Goal: Information Seeking & Learning: Compare options

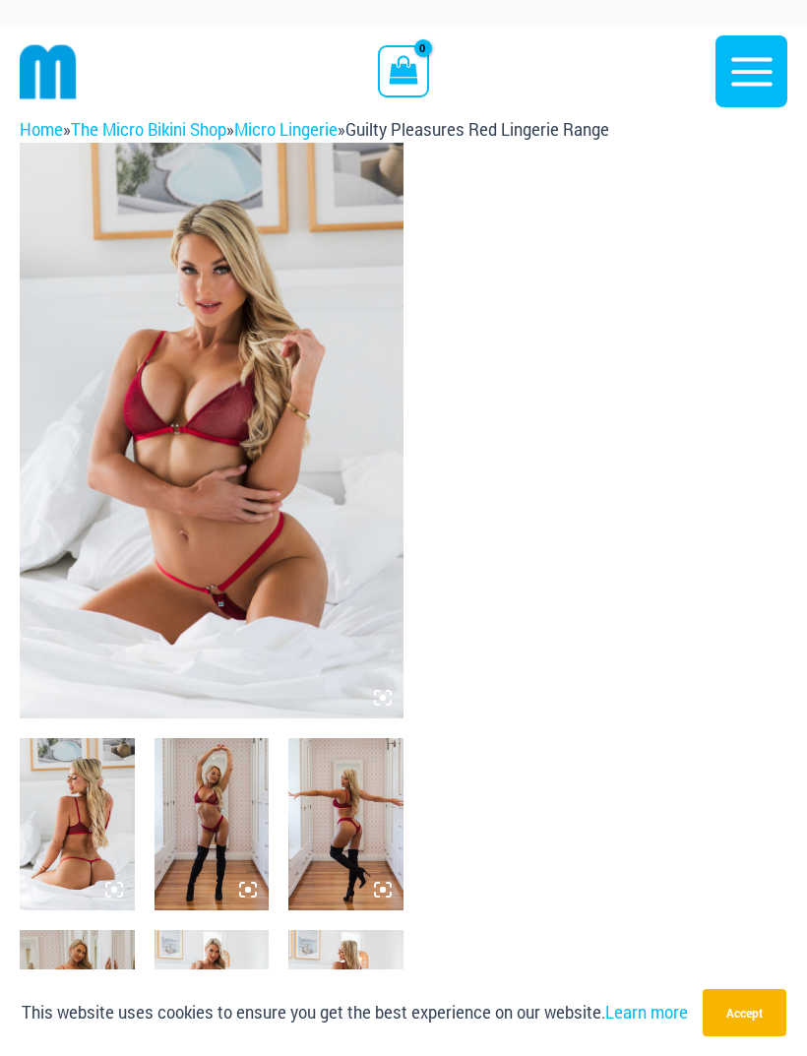
click at [750, 80] on icon "button" at bounding box center [752, 71] width 49 height 49
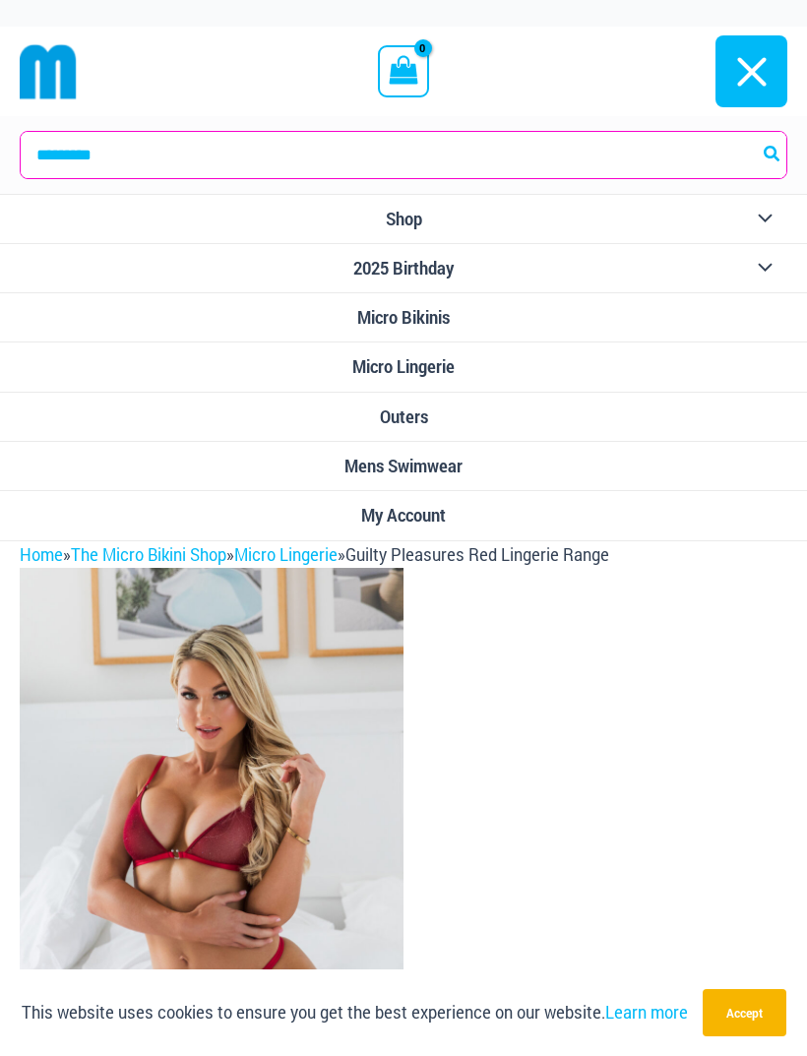
click at [401, 228] on span "Shop" at bounding box center [404, 219] width 36 height 21
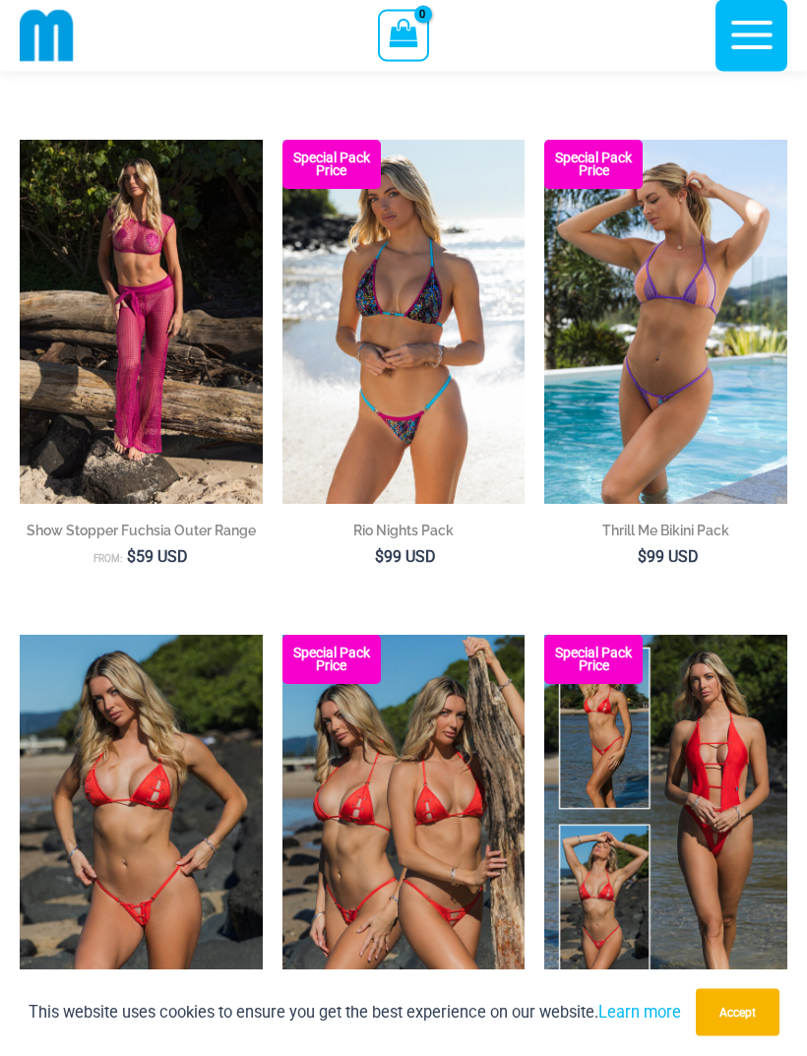
scroll to position [2126, 0]
click at [283, 140] on img at bounding box center [283, 140] width 0 height 0
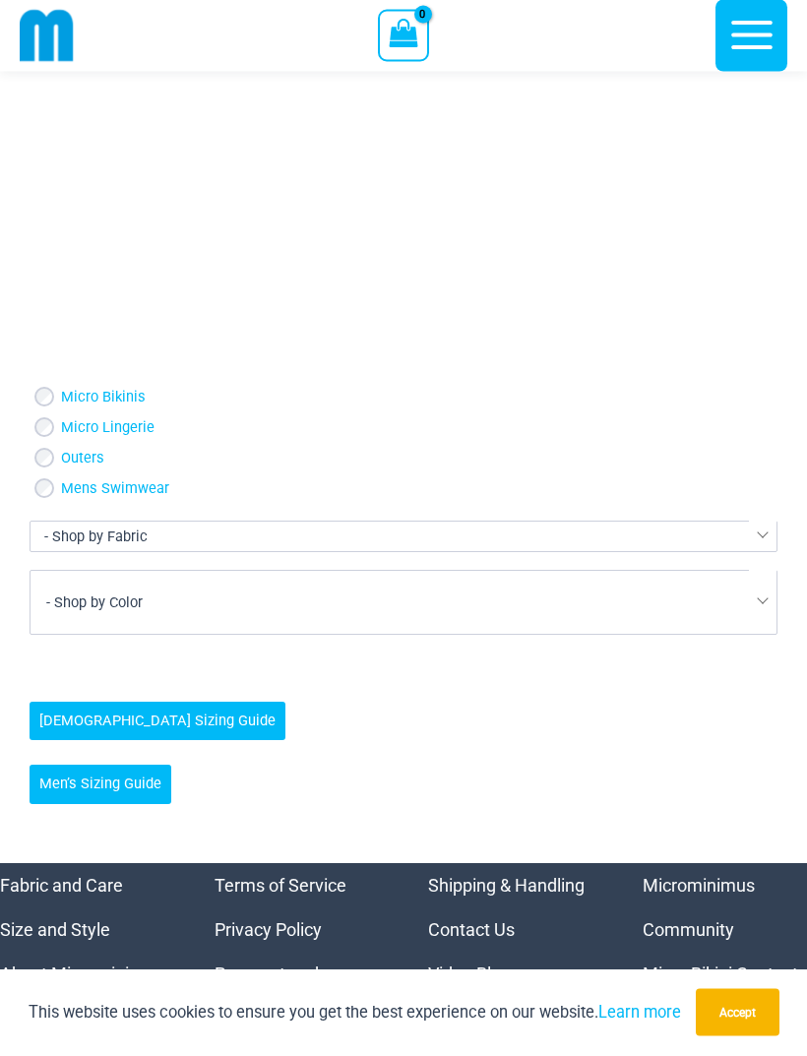
scroll to position [5979, 0]
click at [747, 1037] on button "Accept" at bounding box center [738, 1012] width 84 height 47
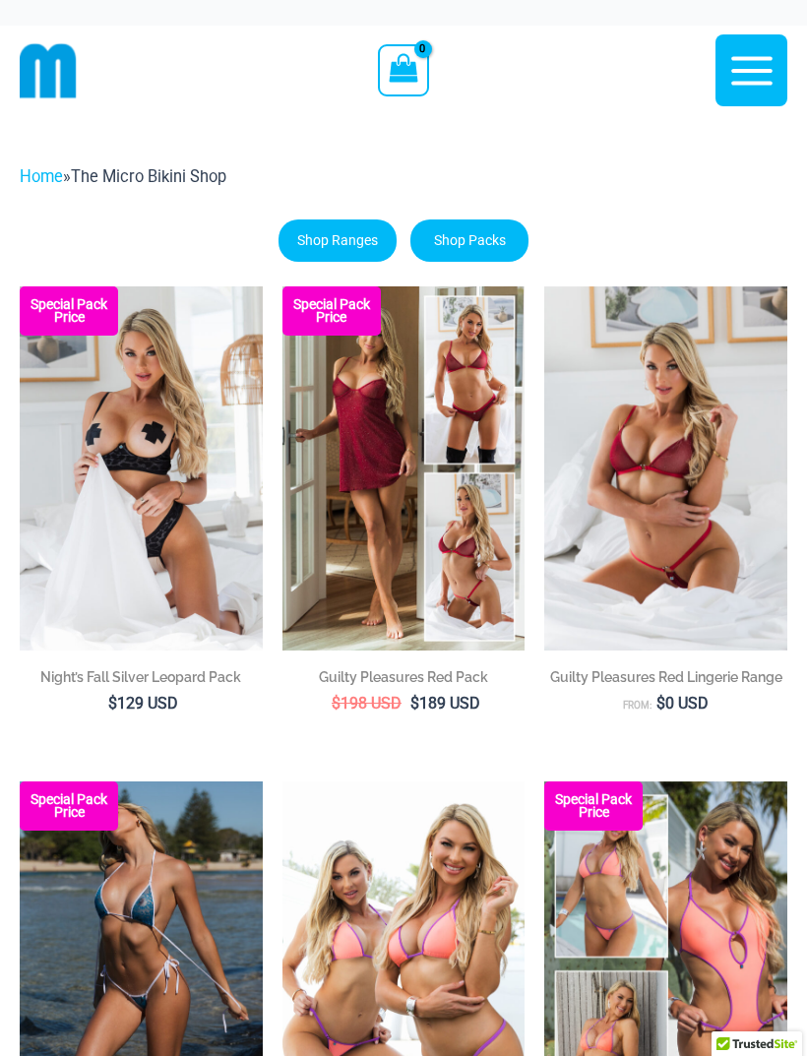
scroll to position [0, 0]
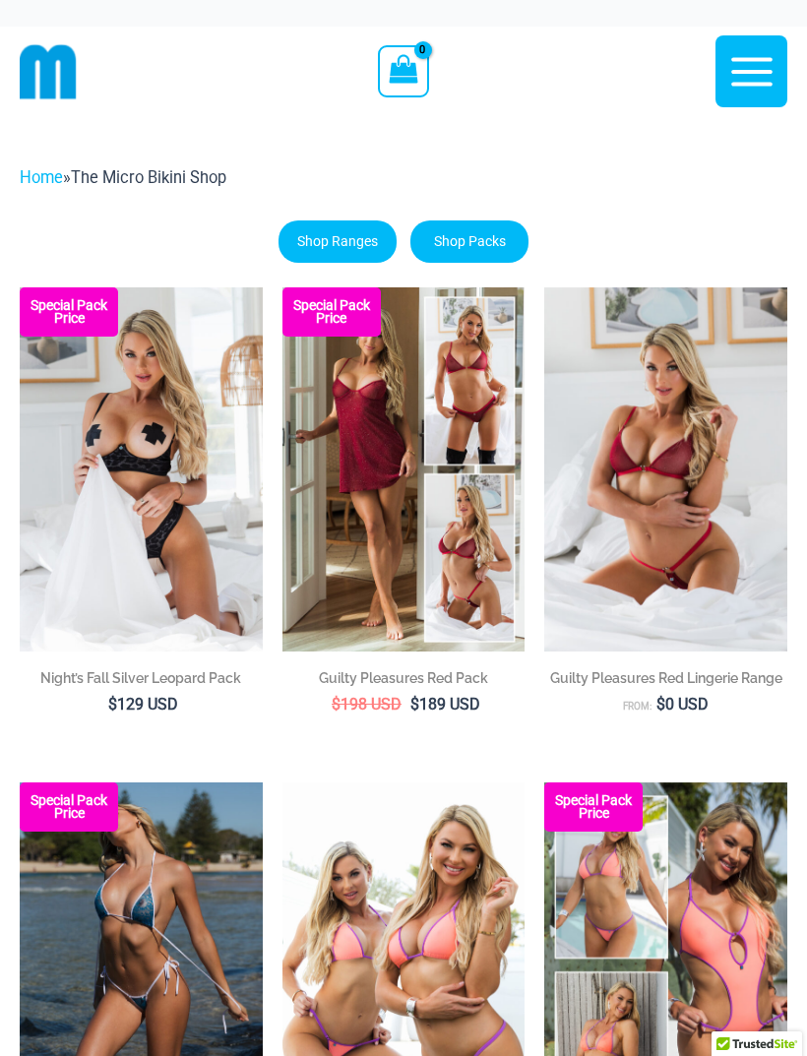
click at [737, 84] on icon "button" at bounding box center [751, 71] width 41 height 29
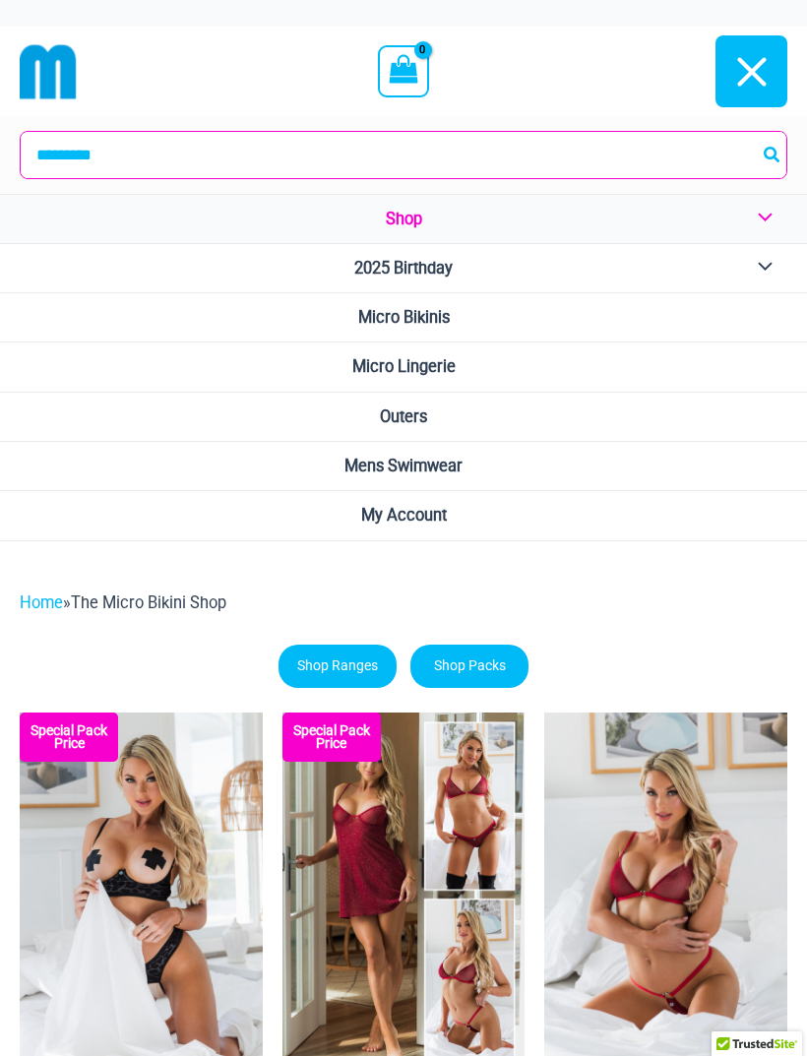
click at [740, 94] on icon "button" at bounding box center [752, 71] width 49 height 49
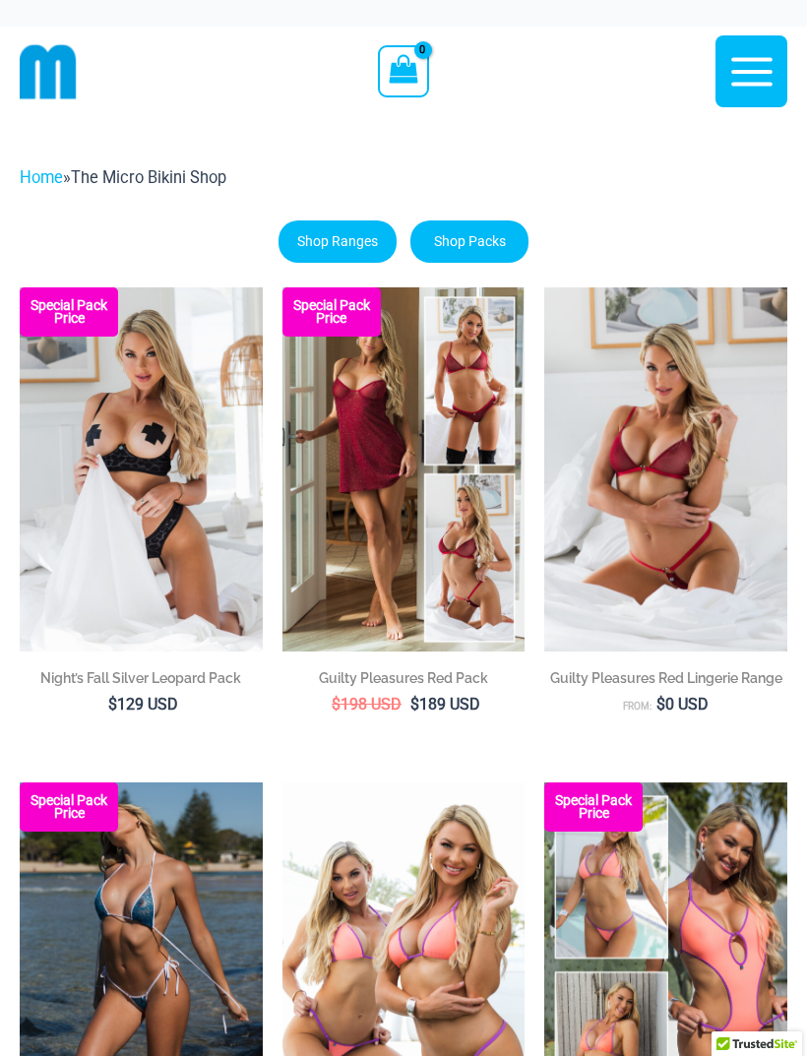
click at [357, 246] on link "Shop Ranges" at bounding box center [338, 242] width 118 height 42
click at [368, 233] on link "Shop Ranges" at bounding box center [338, 242] width 118 height 42
click at [750, 76] on icon "button" at bounding box center [752, 71] width 49 height 49
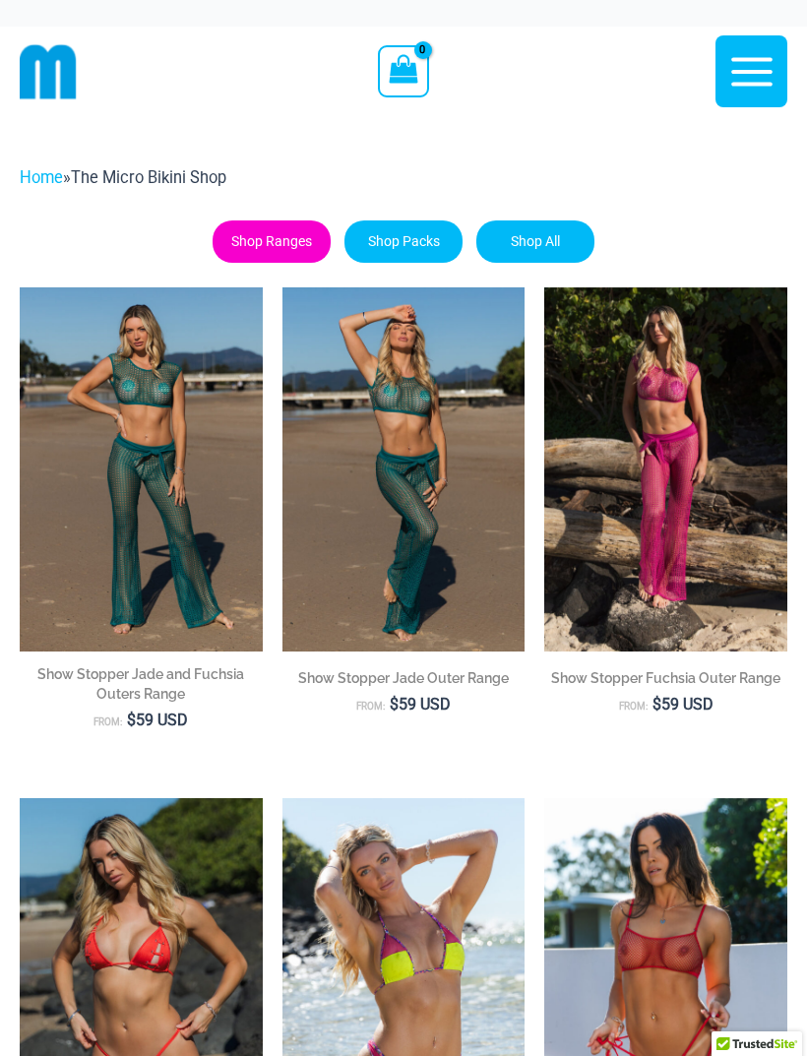
click at [754, 76] on icon "button" at bounding box center [752, 71] width 49 height 49
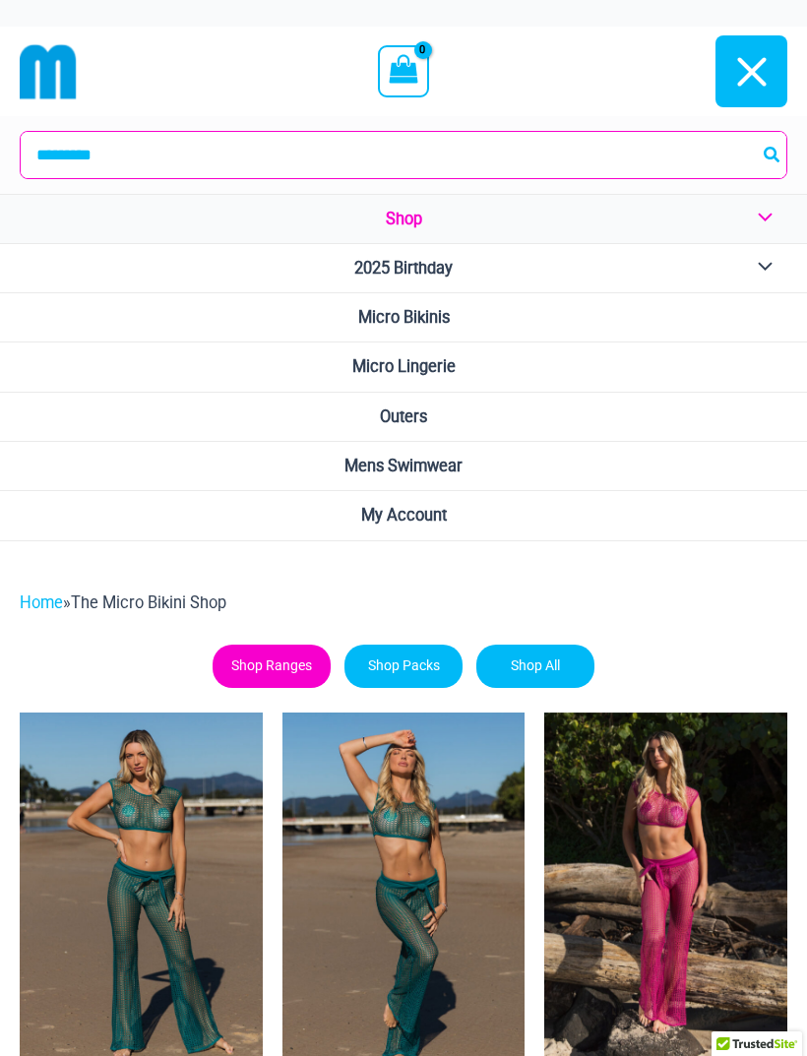
click at [438, 315] on span "Micro Bikinis" at bounding box center [404, 317] width 92 height 19
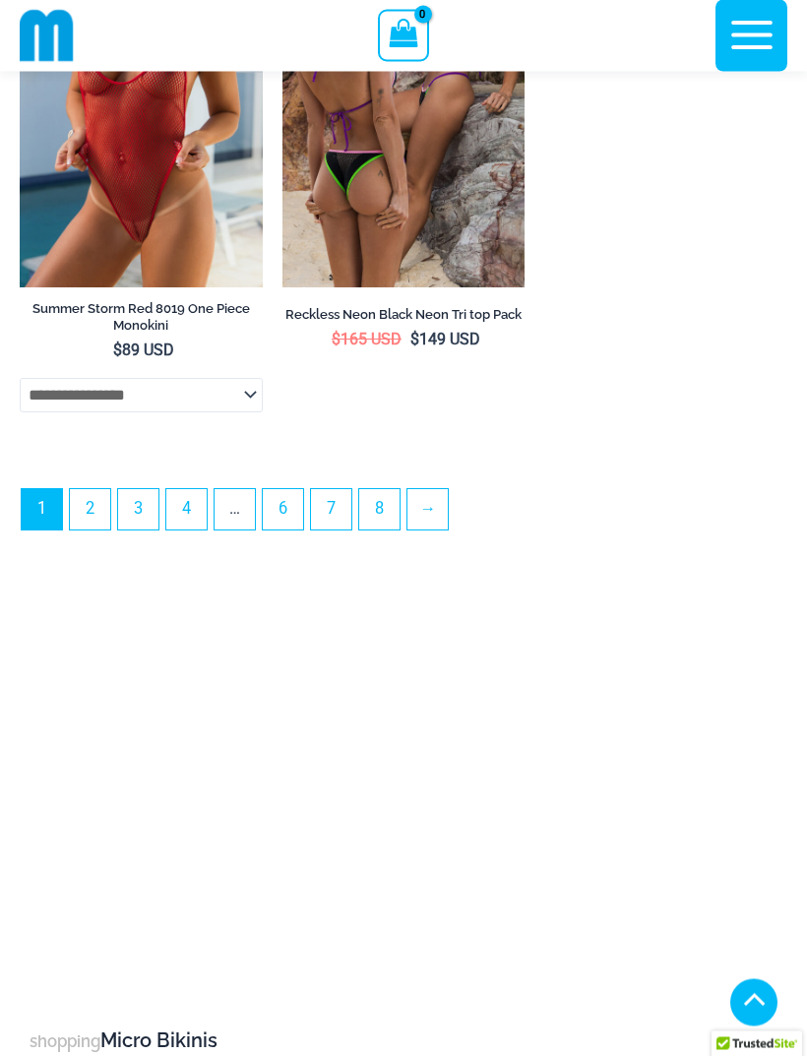
scroll to position [6099, 0]
click at [436, 530] on link "→" at bounding box center [428, 509] width 40 height 40
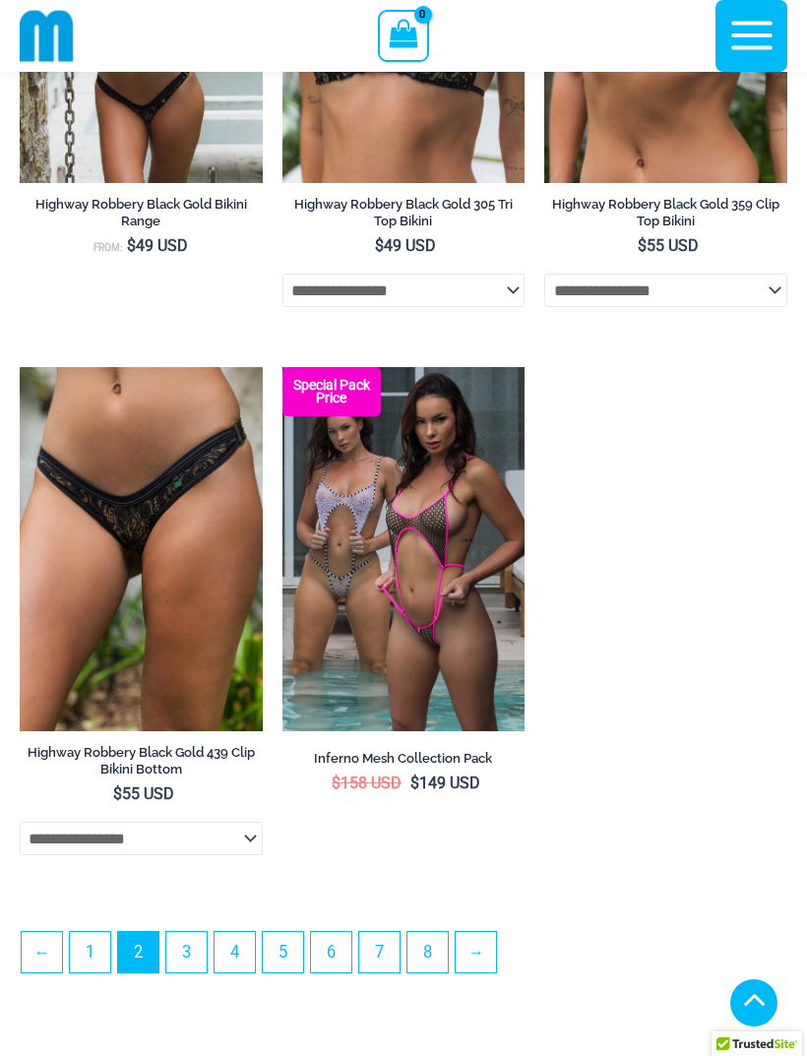
scroll to position [5325, 0]
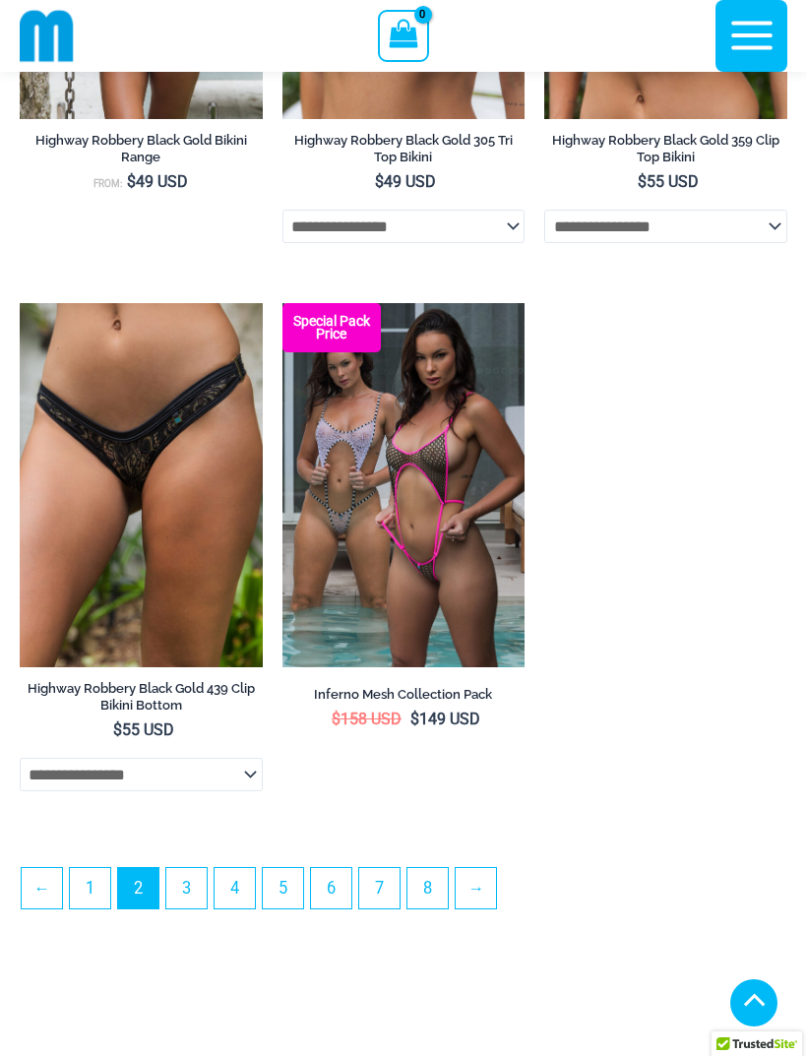
click at [488, 909] on link "→" at bounding box center [476, 888] width 40 height 40
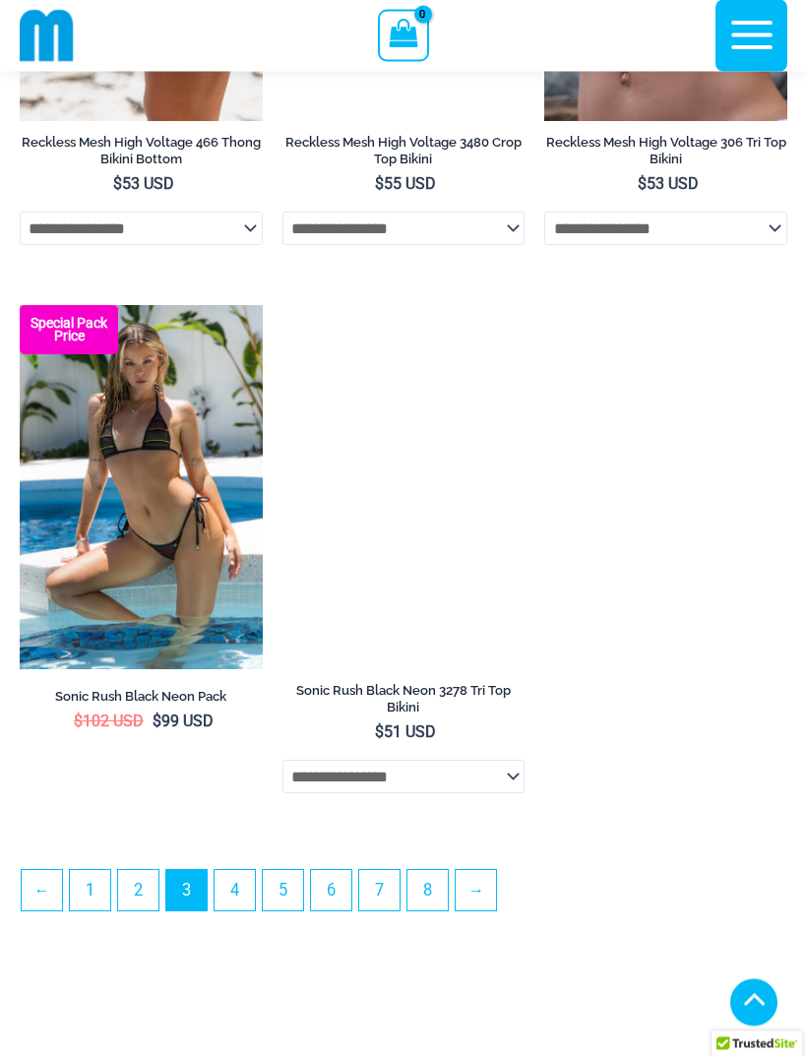
scroll to position [5323, 0]
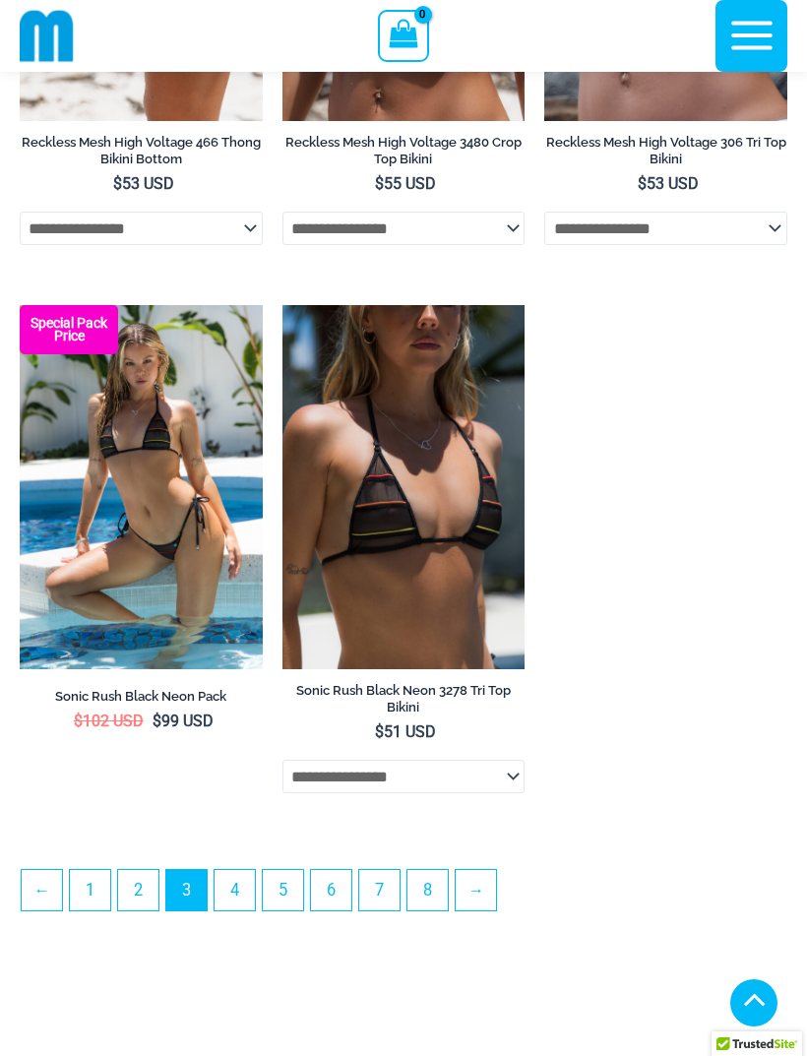
click at [496, 911] on link "→" at bounding box center [476, 890] width 40 height 40
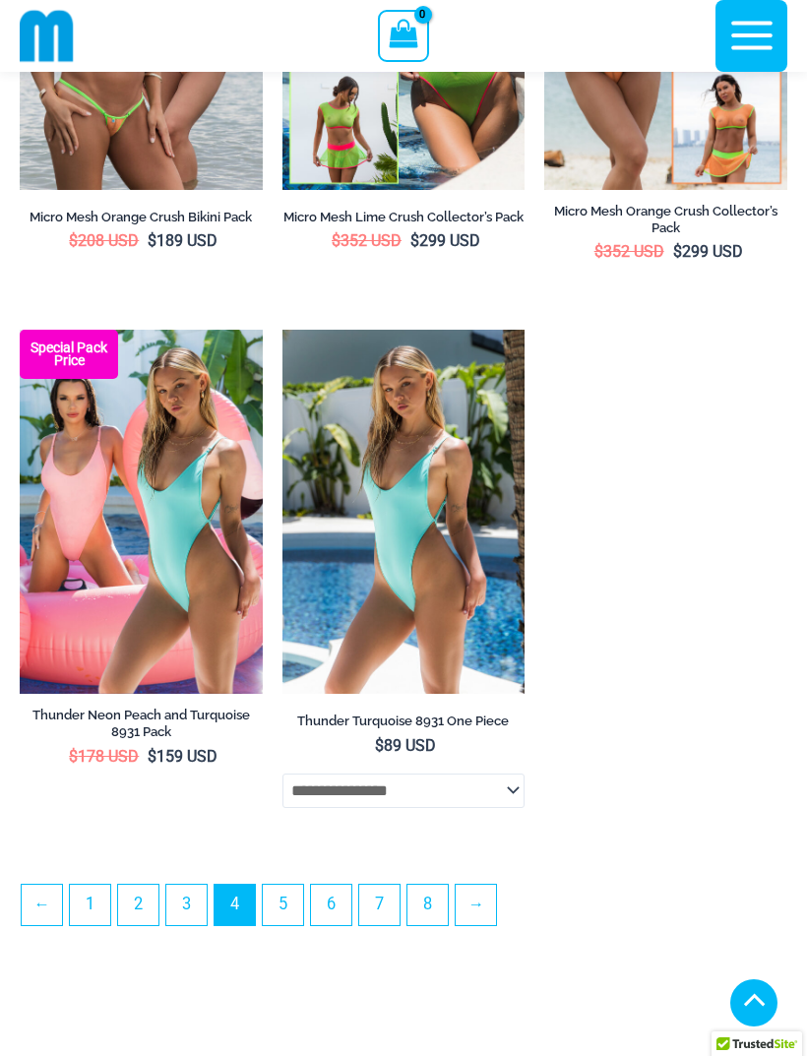
scroll to position [5116, 0]
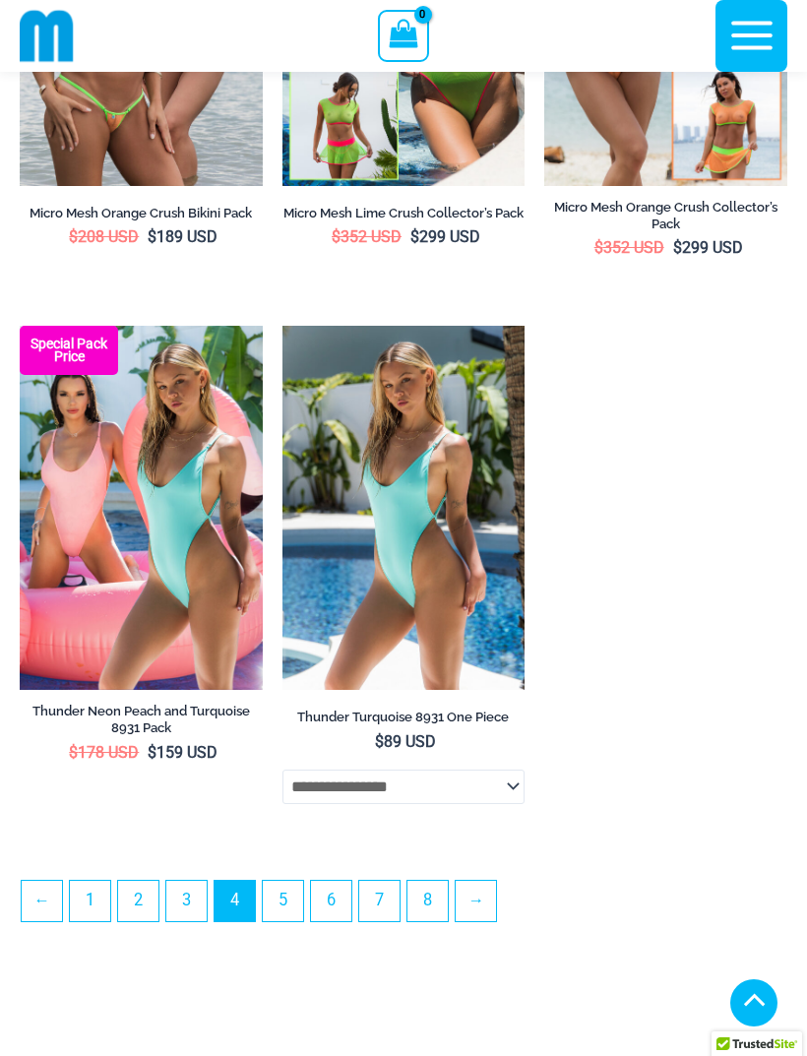
click at [482, 911] on link "→" at bounding box center [476, 901] width 40 height 40
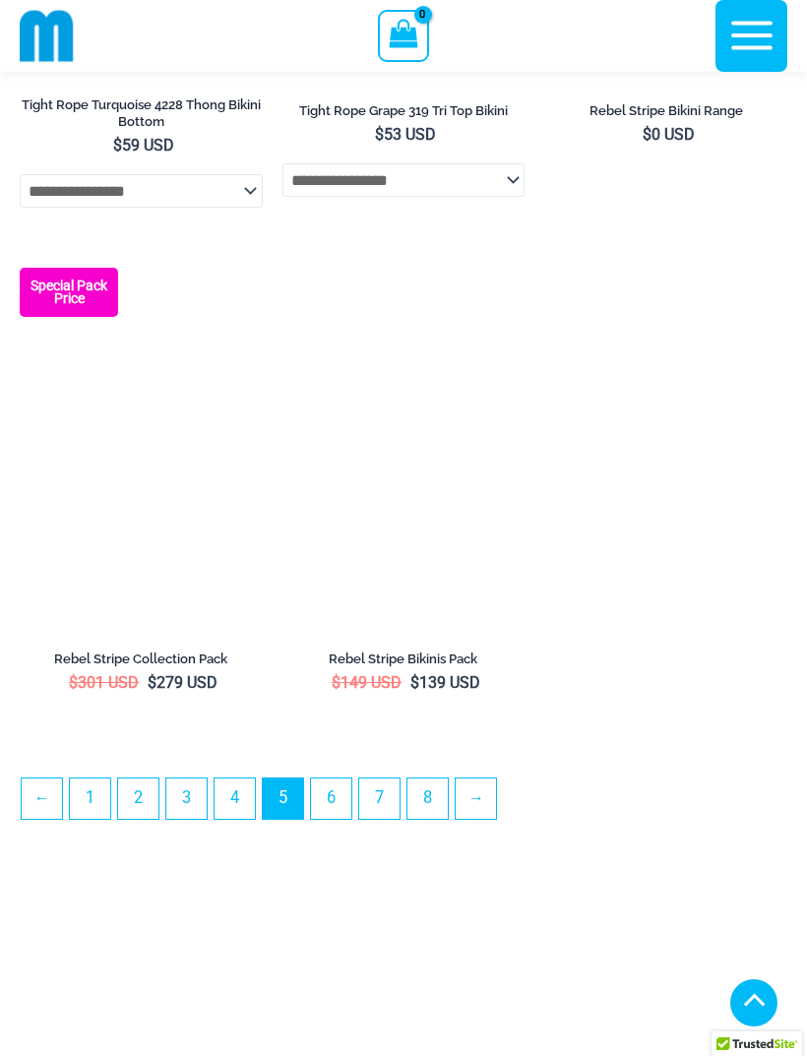
scroll to position [5342, 0]
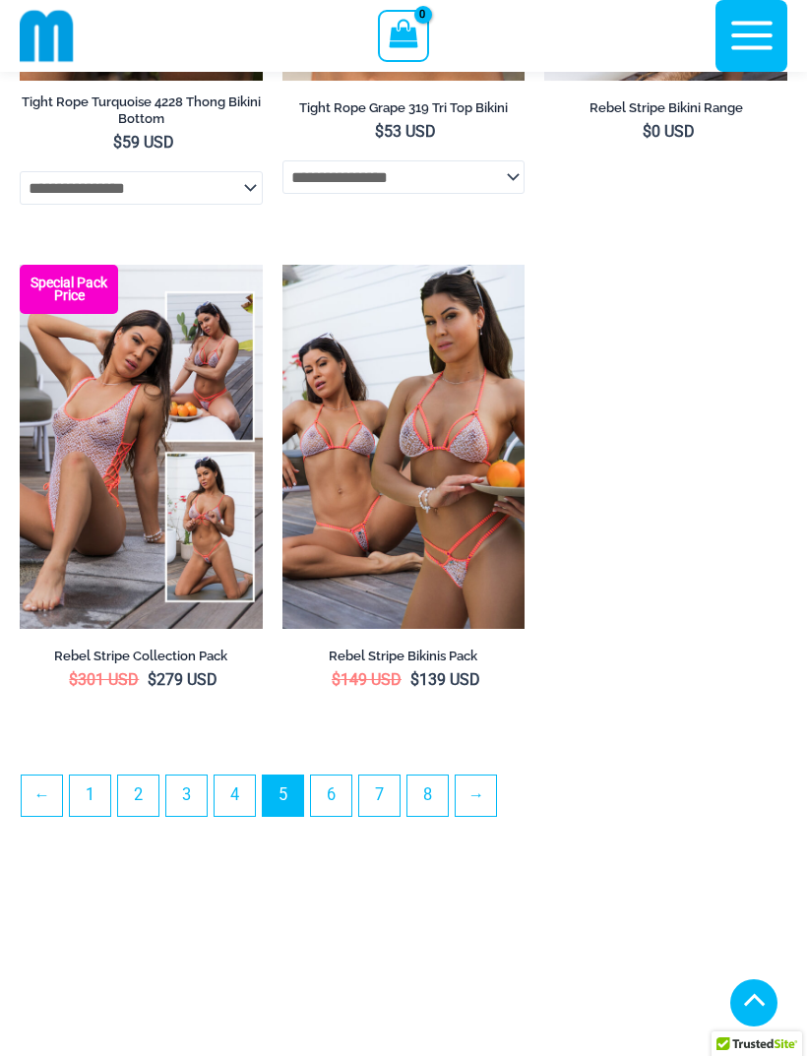
click at [477, 815] on link "→" at bounding box center [476, 796] width 40 height 40
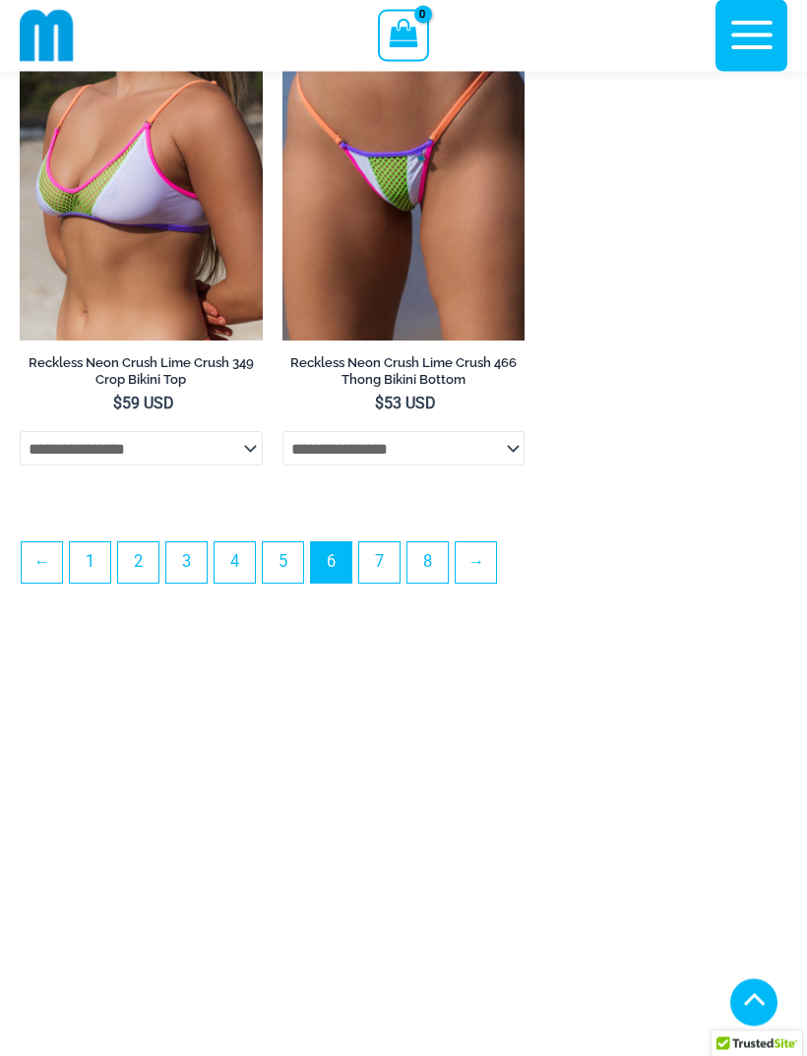
scroll to position [5553, 0]
click at [484, 583] on link "→" at bounding box center [476, 562] width 40 height 40
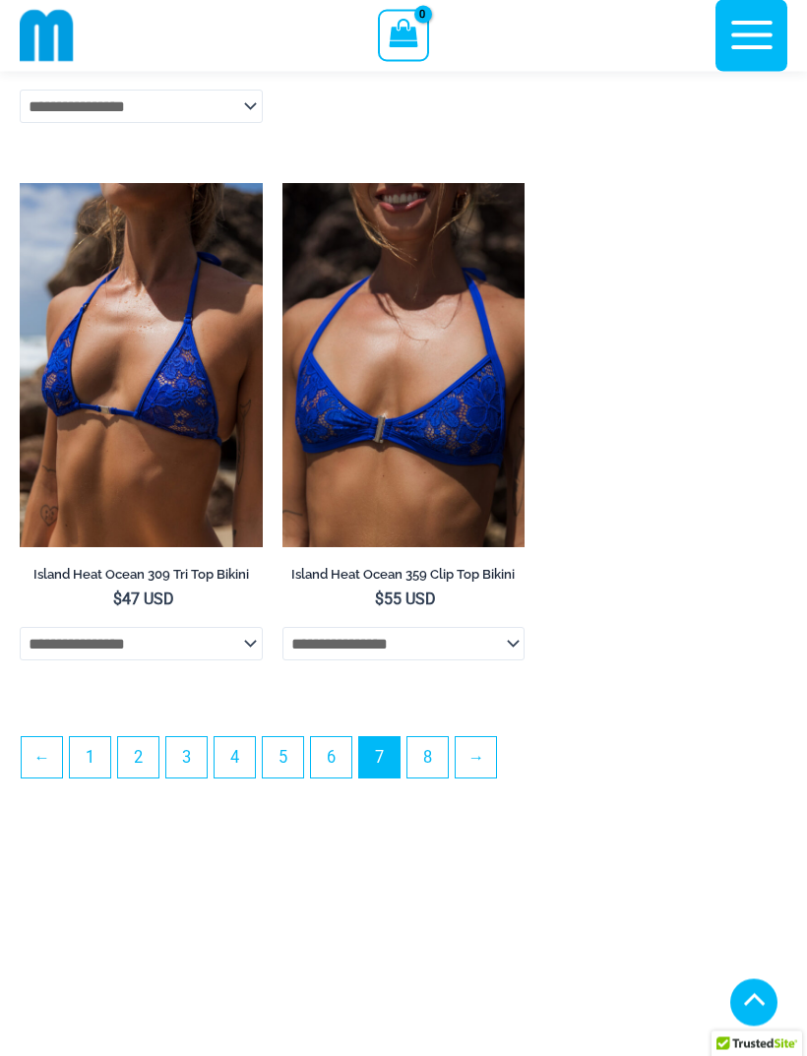
scroll to position [5422, 0]
click at [485, 778] on link "→" at bounding box center [476, 757] width 40 height 40
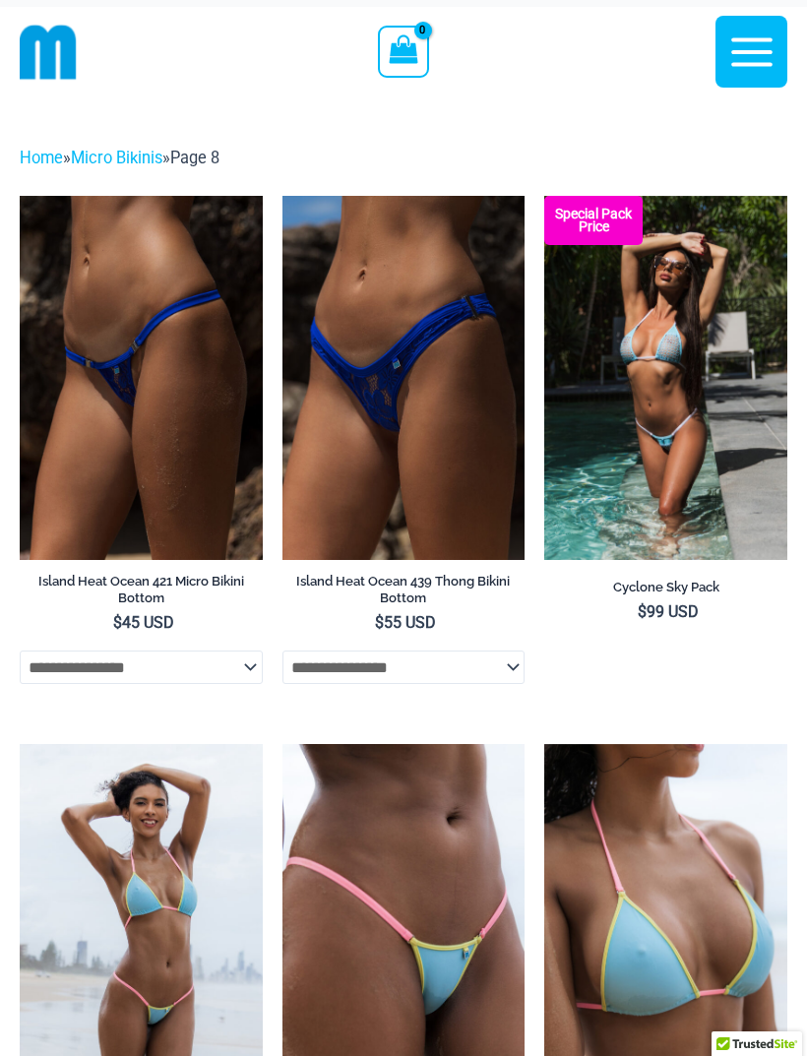
scroll to position [7, 0]
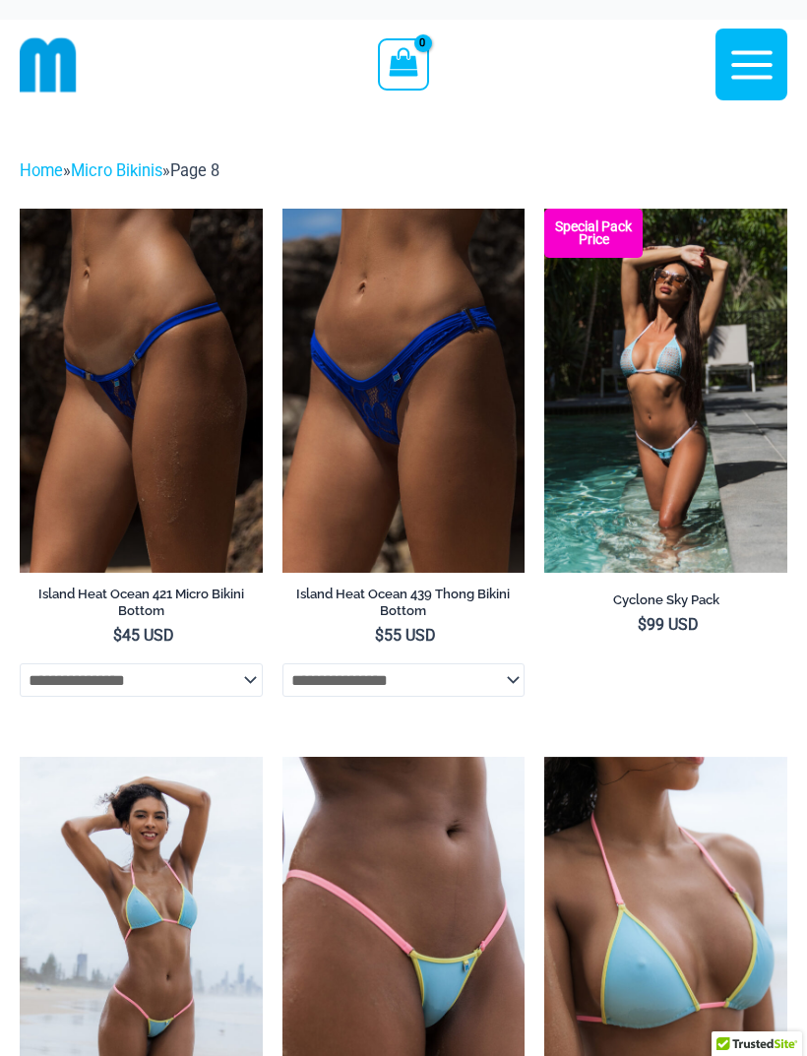
click at [760, 44] on icon "button" at bounding box center [752, 64] width 49 height 49
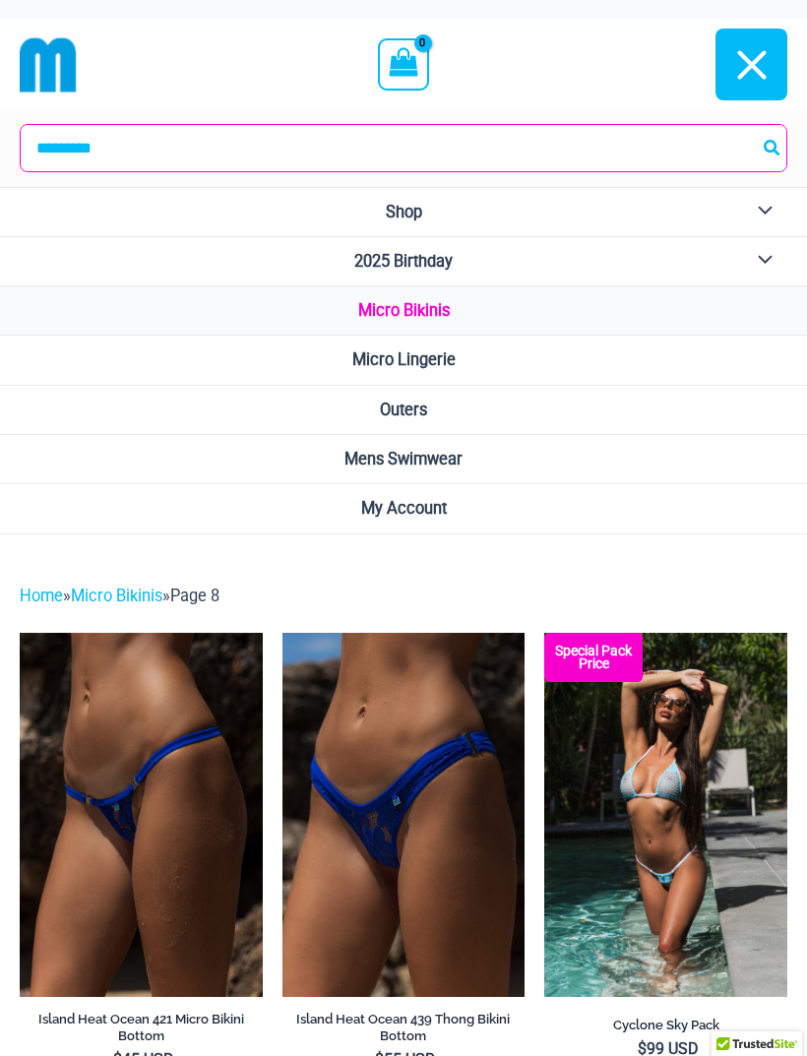
click at [443, 263] on span "2025 Birthday" at bounding box center [403, 261] width 98 height 19
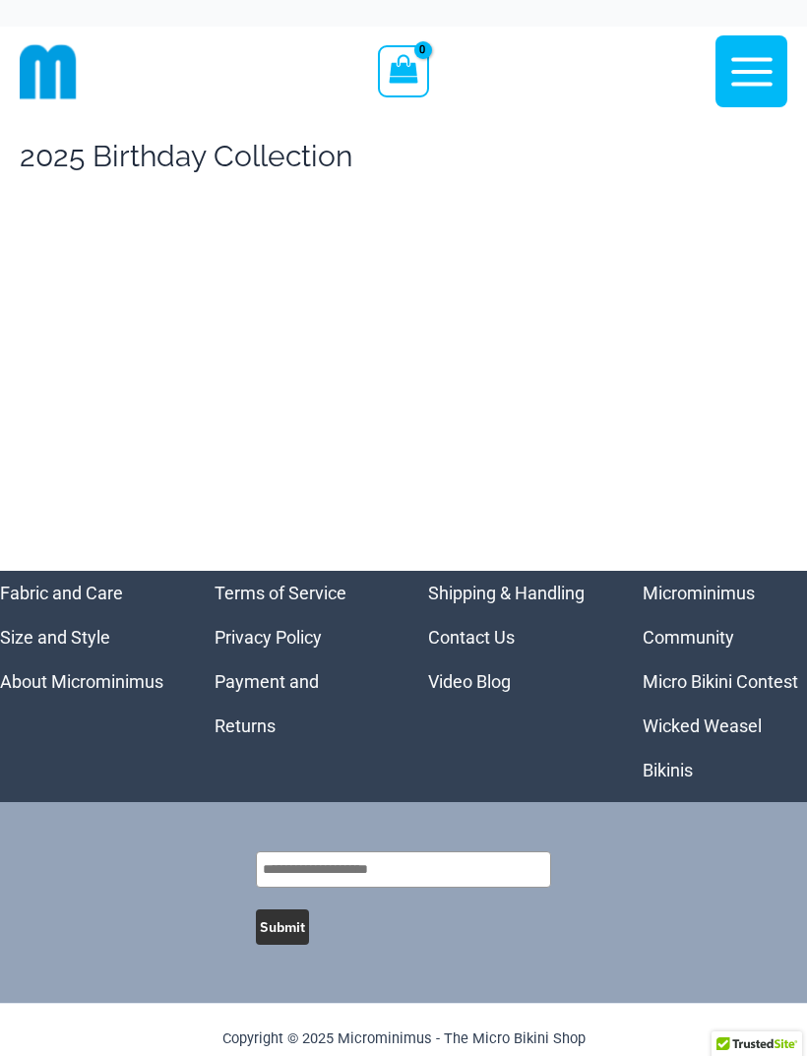
click at [746, 70] on icon "button" at bounding box center [751, 71] width 41 height 29
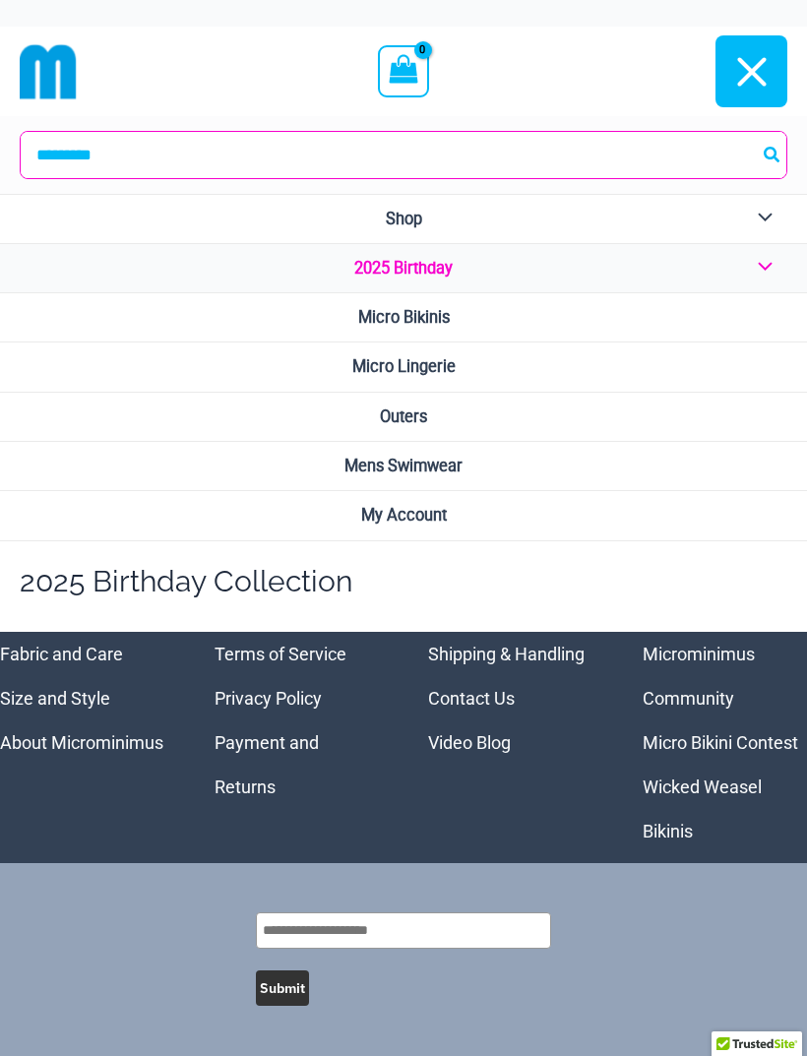
click at [448, 366] on span "Micro Lingerie" at bounding box center [403, 366] width 103 height 19
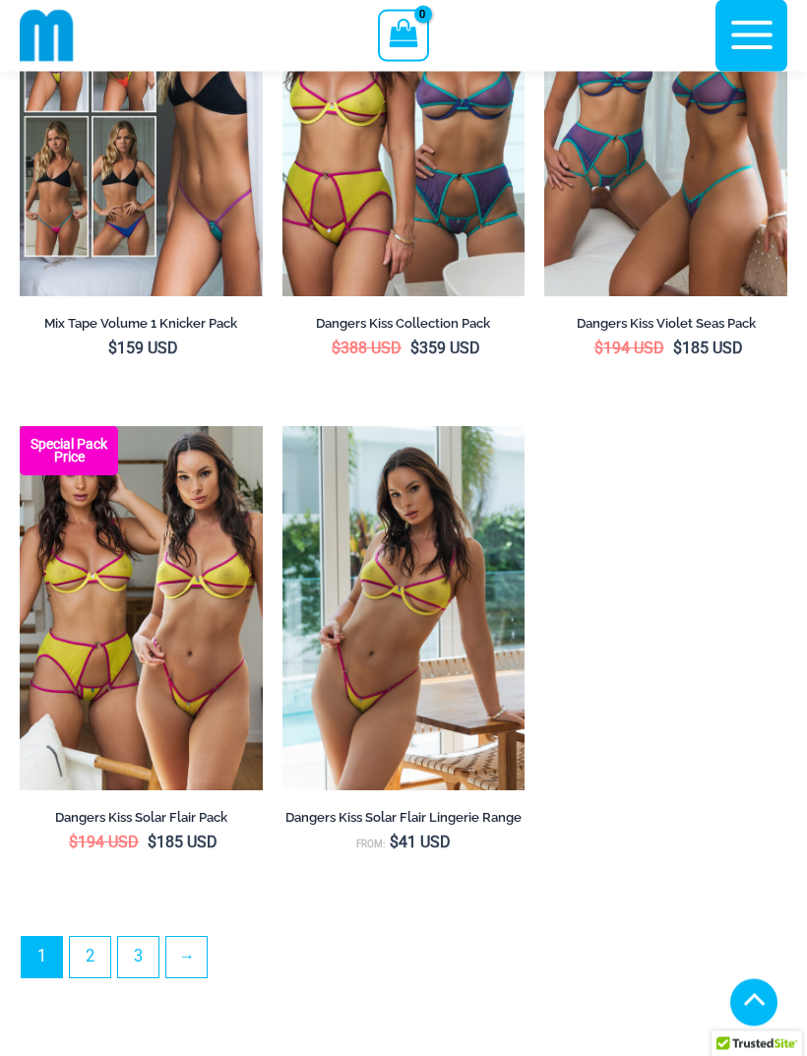
scroll to position [5213, 0]
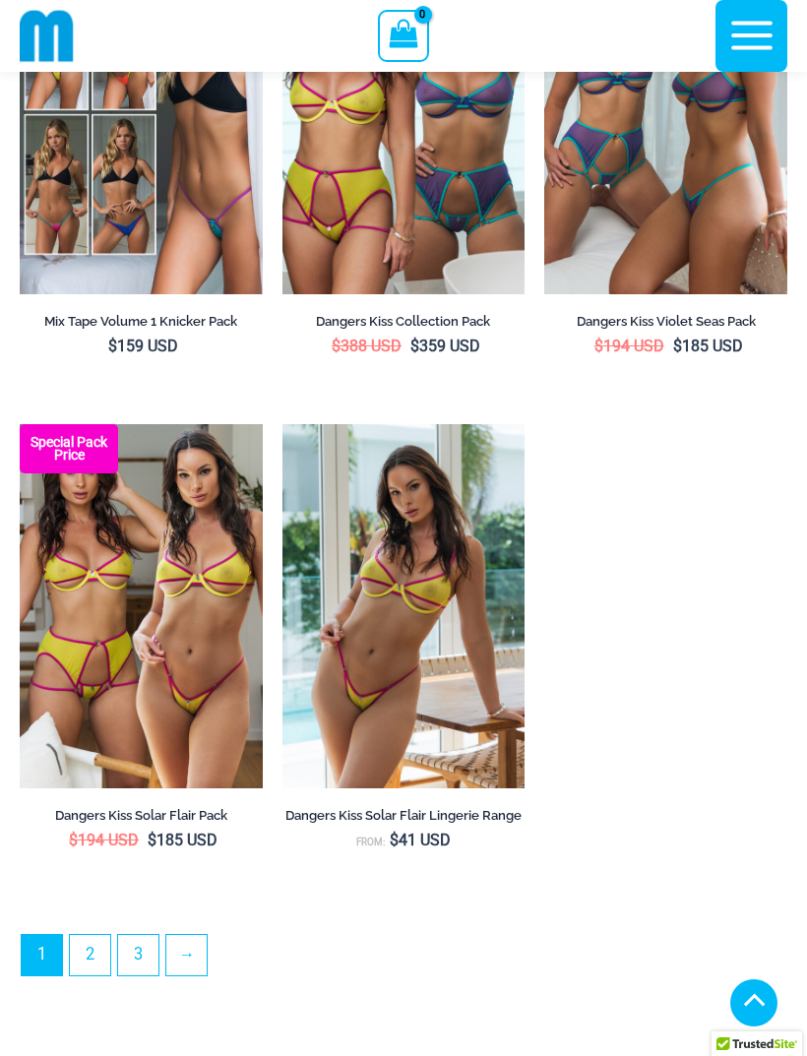
click at [199, 974] on link "→" at bounding box center [186, 955] width 40 height 40
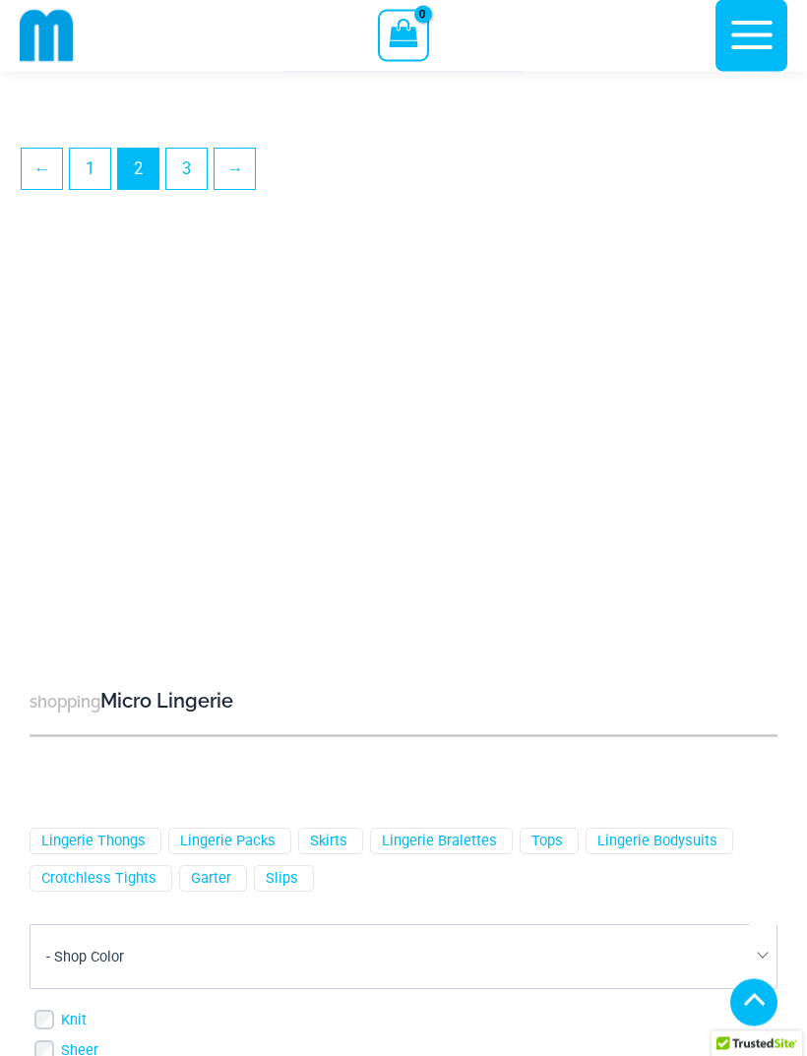
scroll to position [6029, 0]
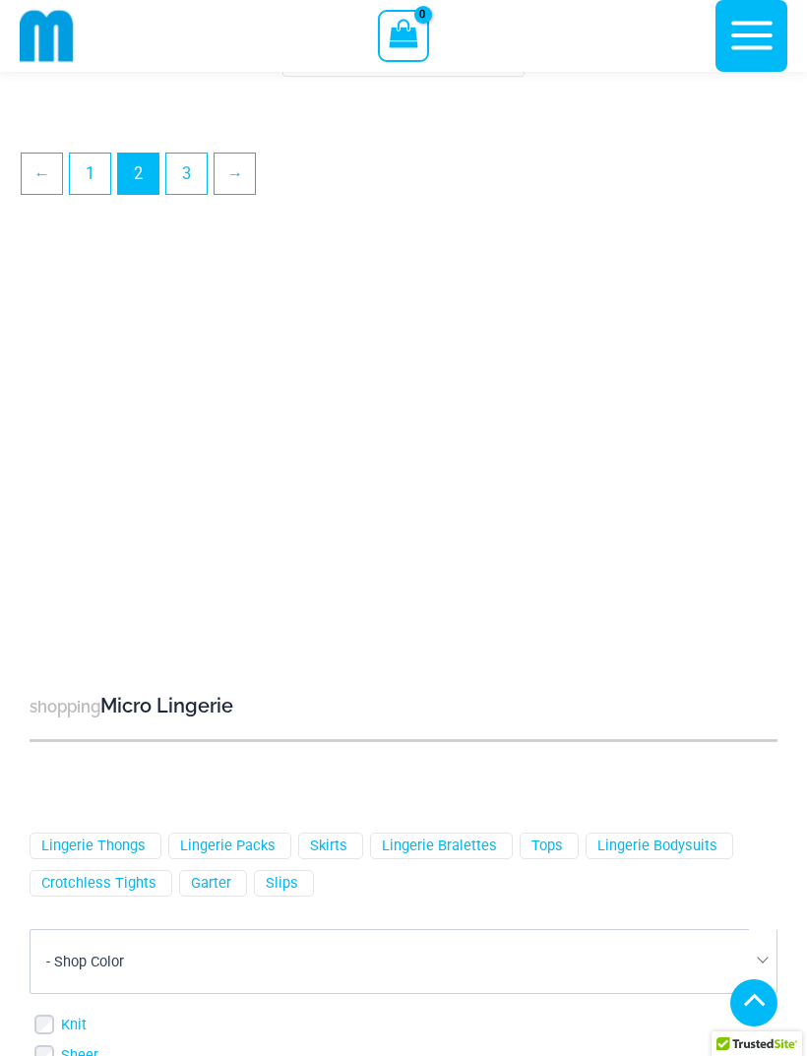
click at [255, 194] on link "→" at bounding box center [235, 174] width 40 height 40
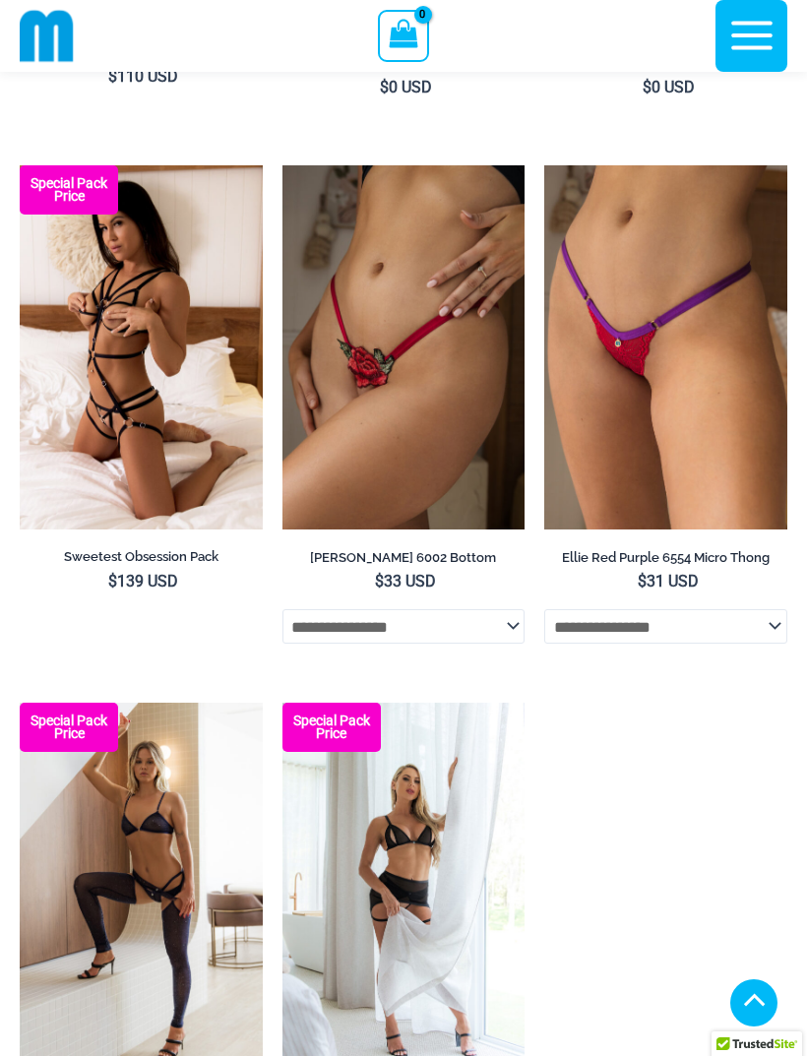
scroll to position [1029, 0]
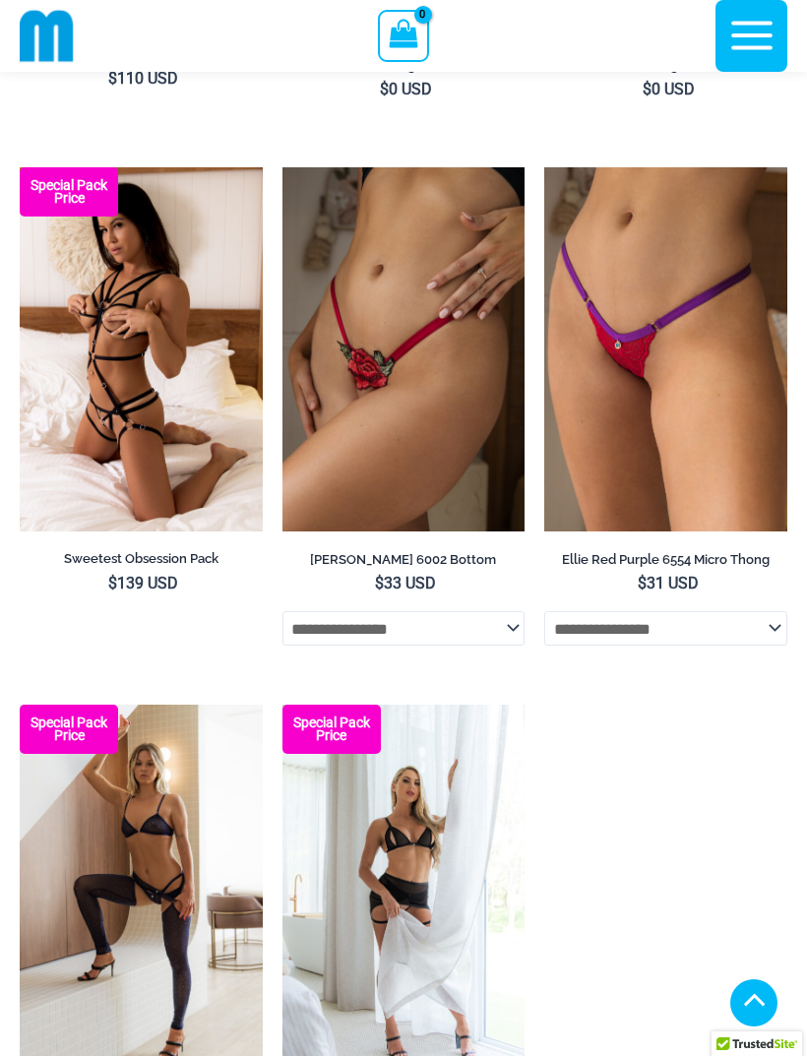
click at [544, 167] on img at bounding box center [544, 167] width 0 height 0
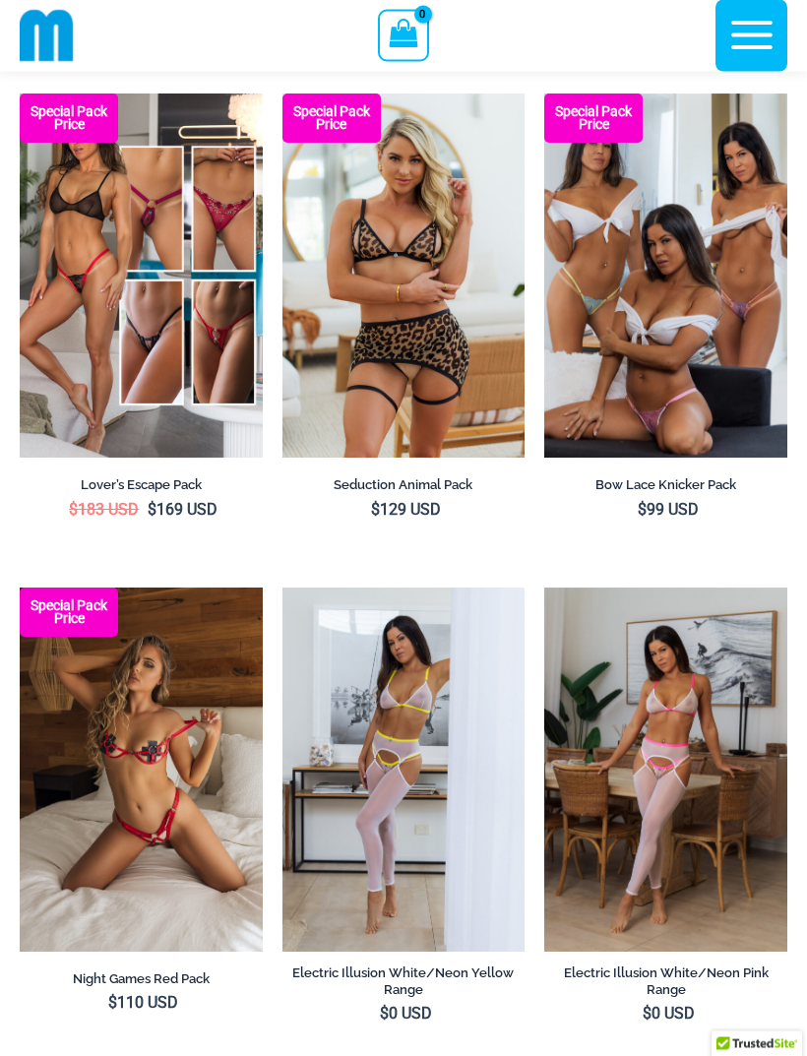
scroll to position [0, 0]
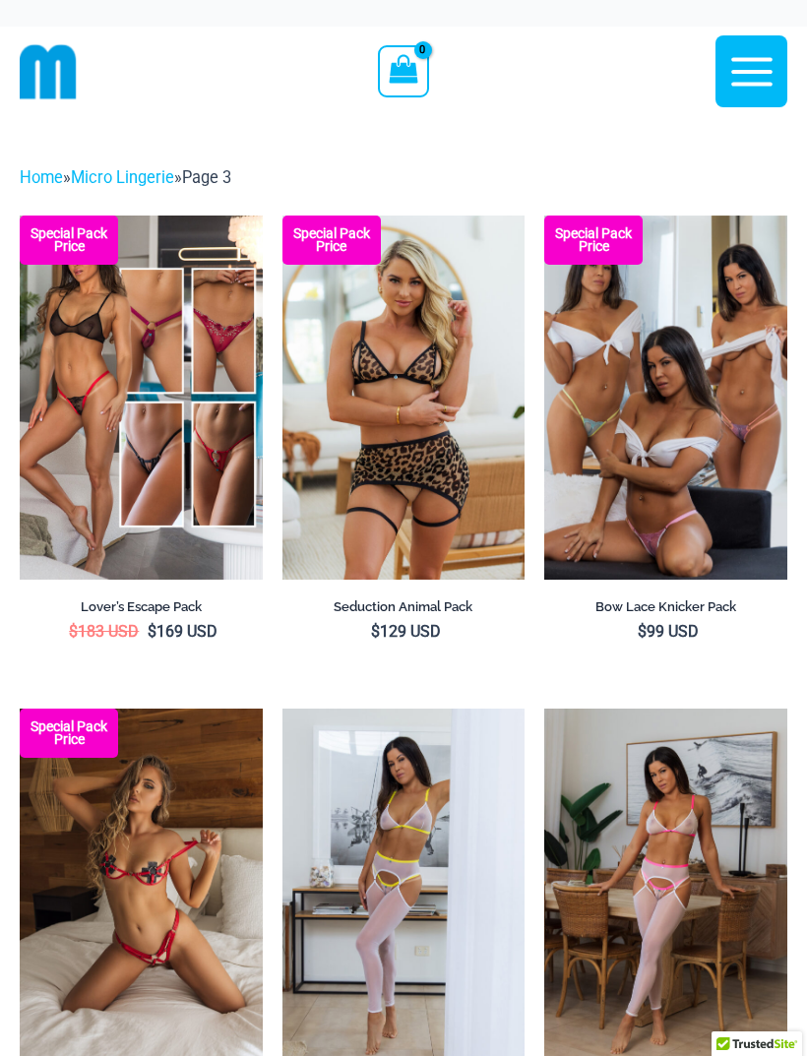
click at [544, 216] on img at bounding box center [544, 216] width 0 height 0
click at [750, 64] on icon "button" at bounding box center [752, 71] width 49 height 49
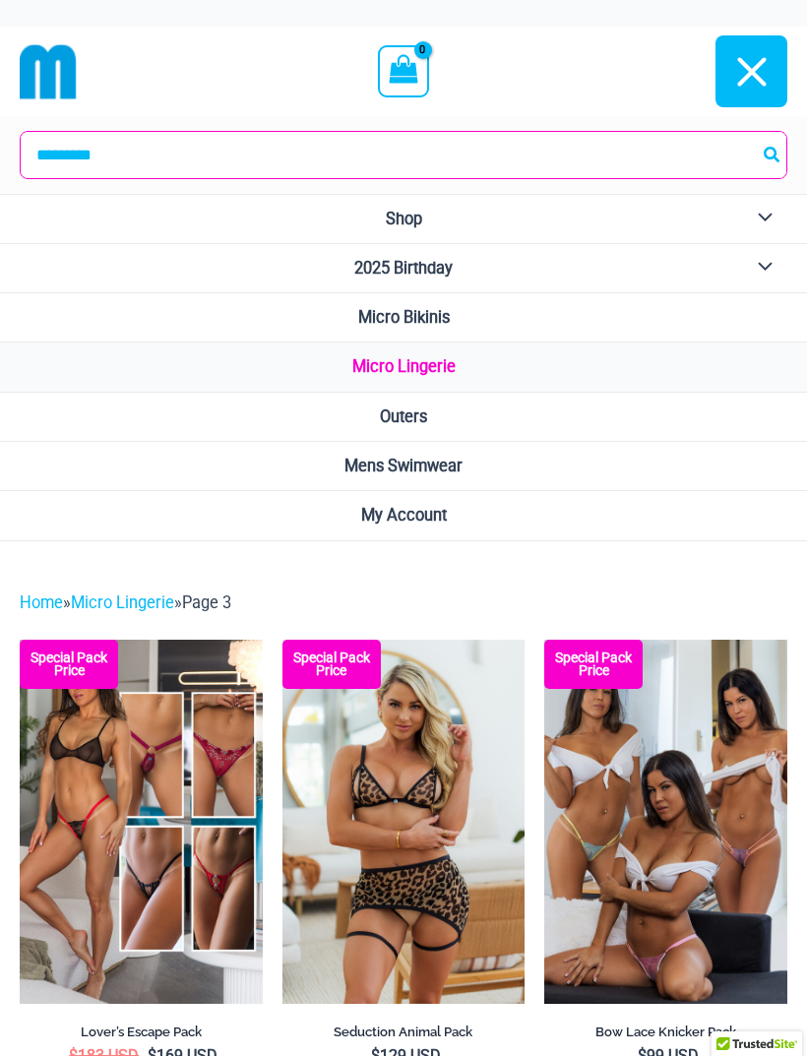
click at [414, 414] on span "Outers" at bounding box center [403, 417] width 47 height 19
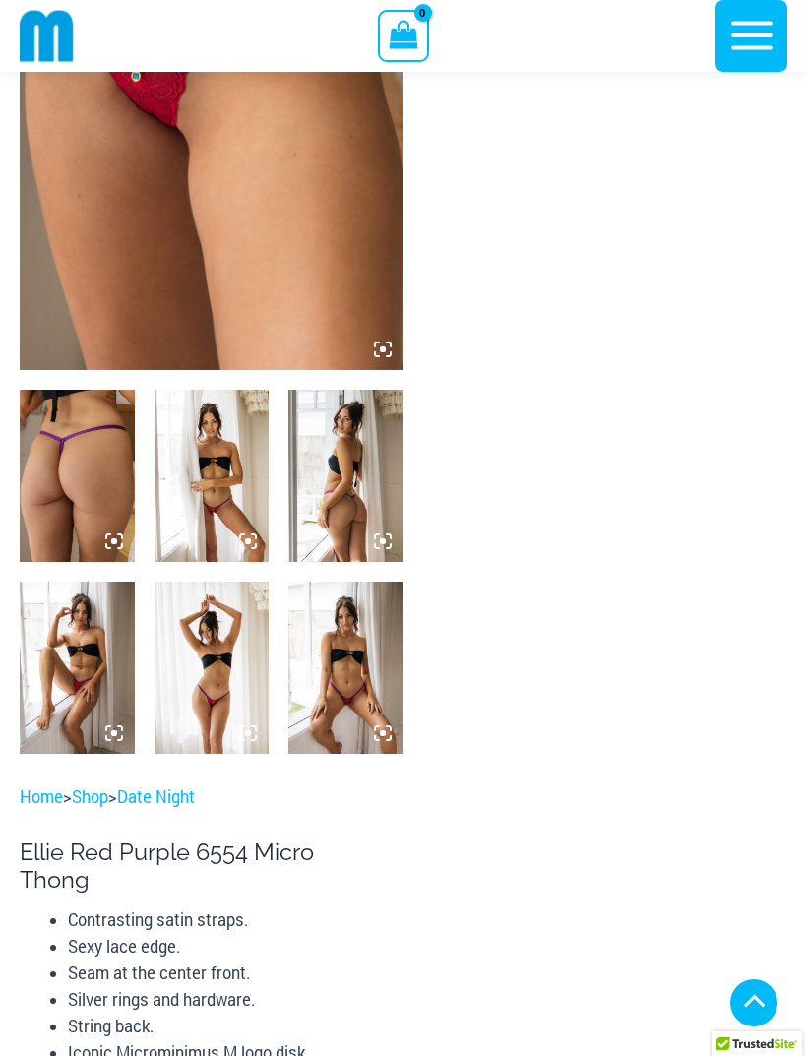
scroll to position [331, 0]
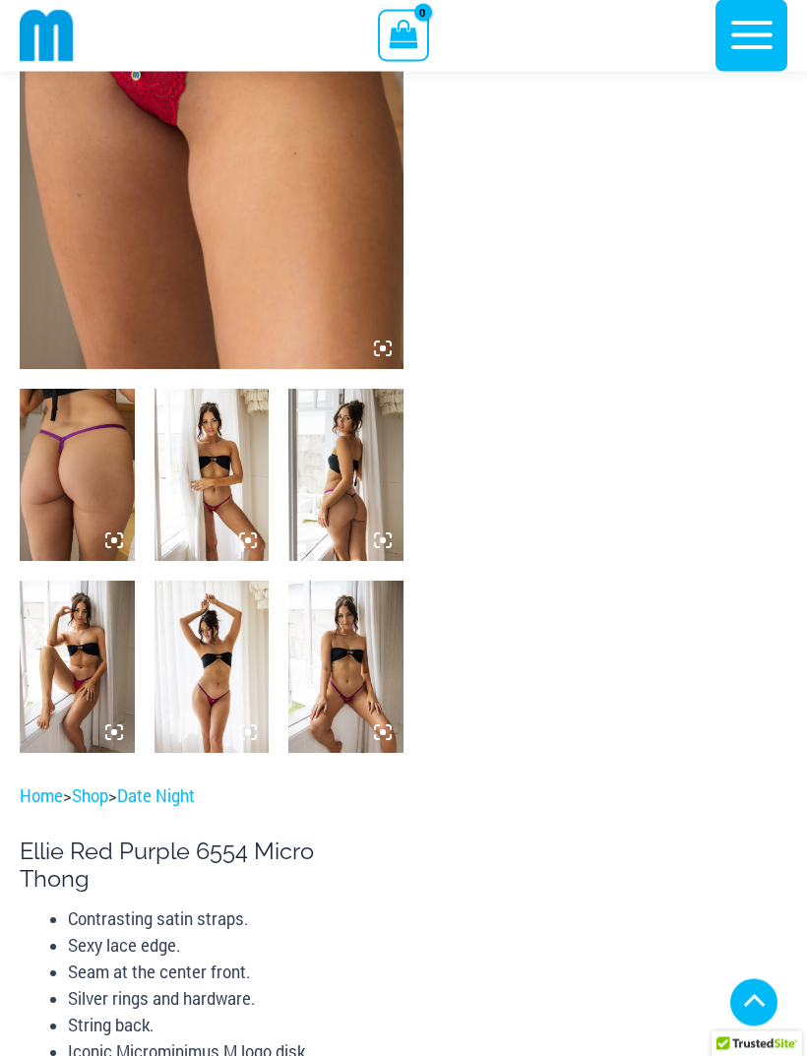
click at [338, 666] on img at bounding box center [345, 668] width 115 height 172
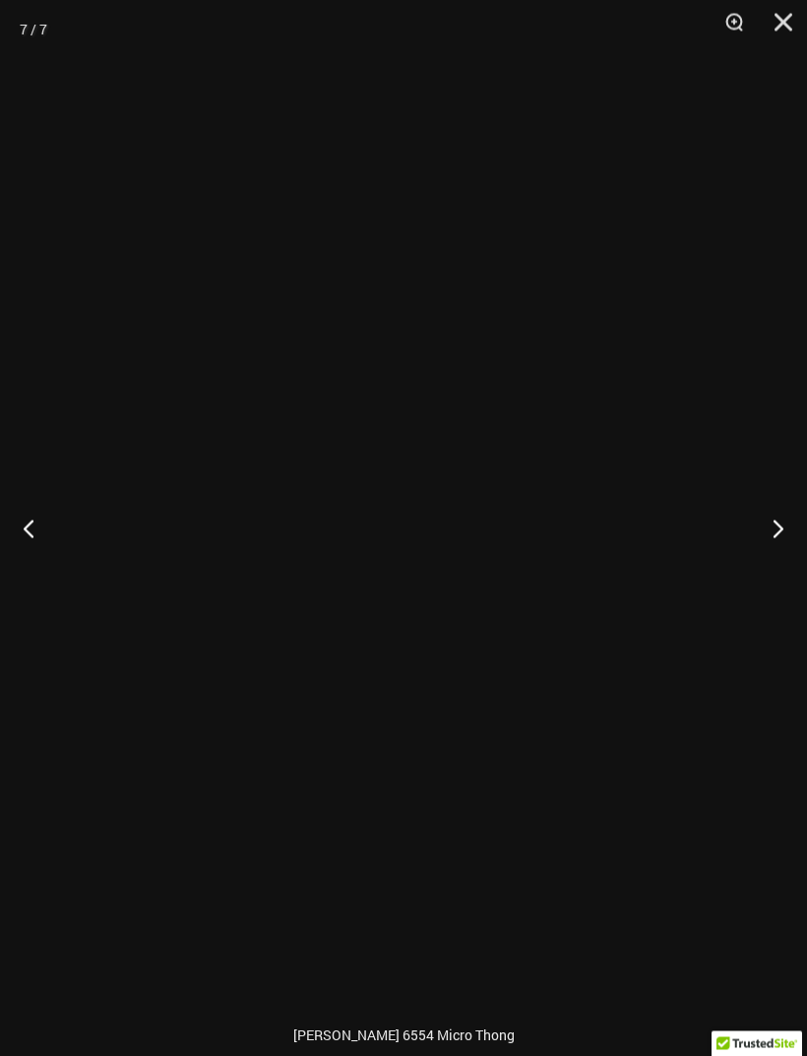
scroll to position [332, 0]
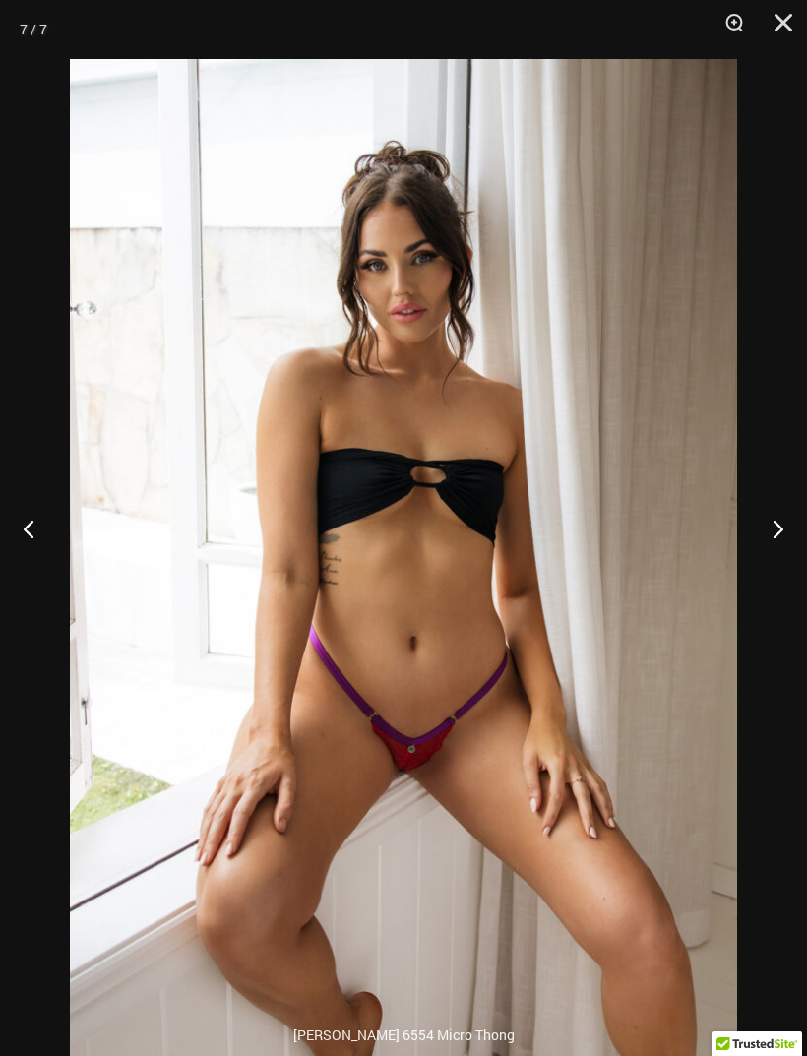
click at [770, 25] on button "Close" at bounding box center [776, 29] width 49 height 59
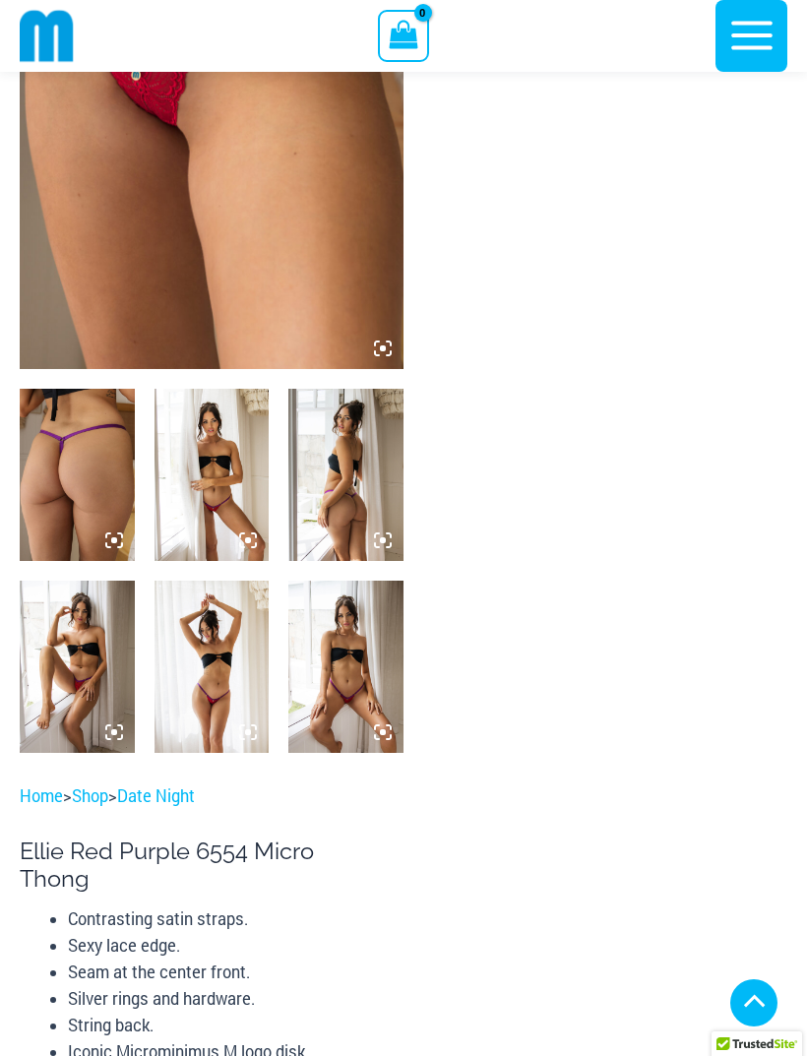
scroll to position [0, 0]
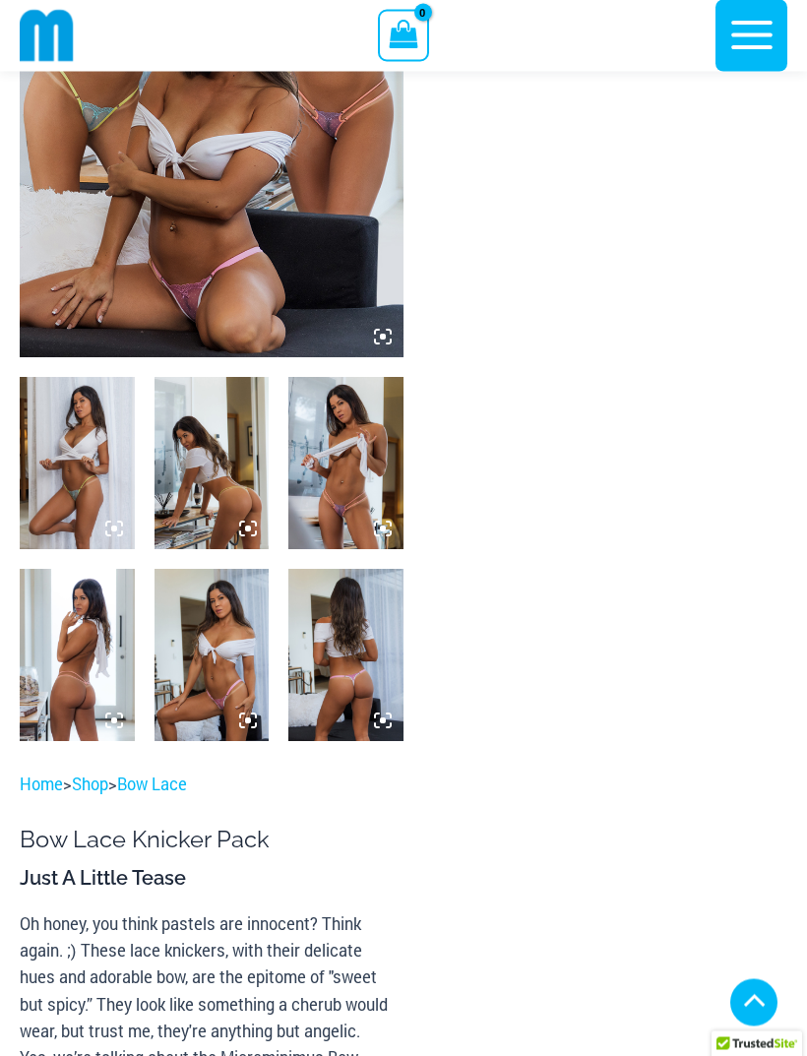
scroll to position [342, 0]
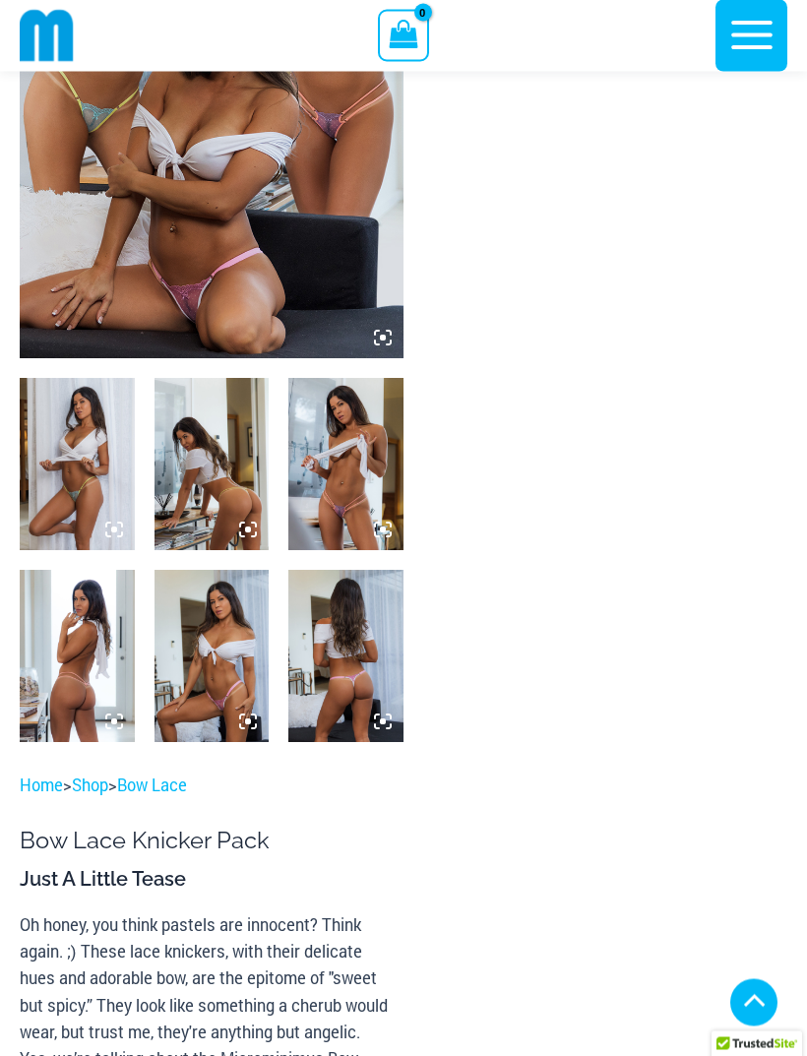
click at [81, 459] on img at bounding box center [77, 465] width 115 height 172
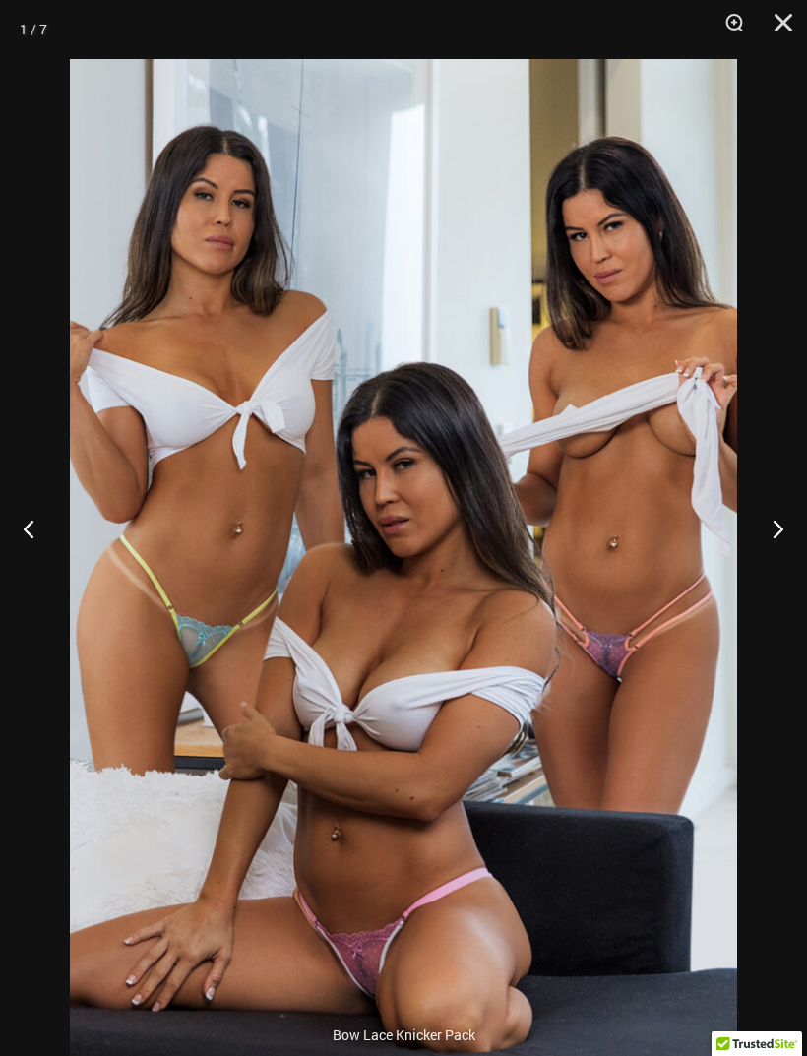
click at [785, 30] on button "Close" at bounding box center [776, 29] width 49 height 59
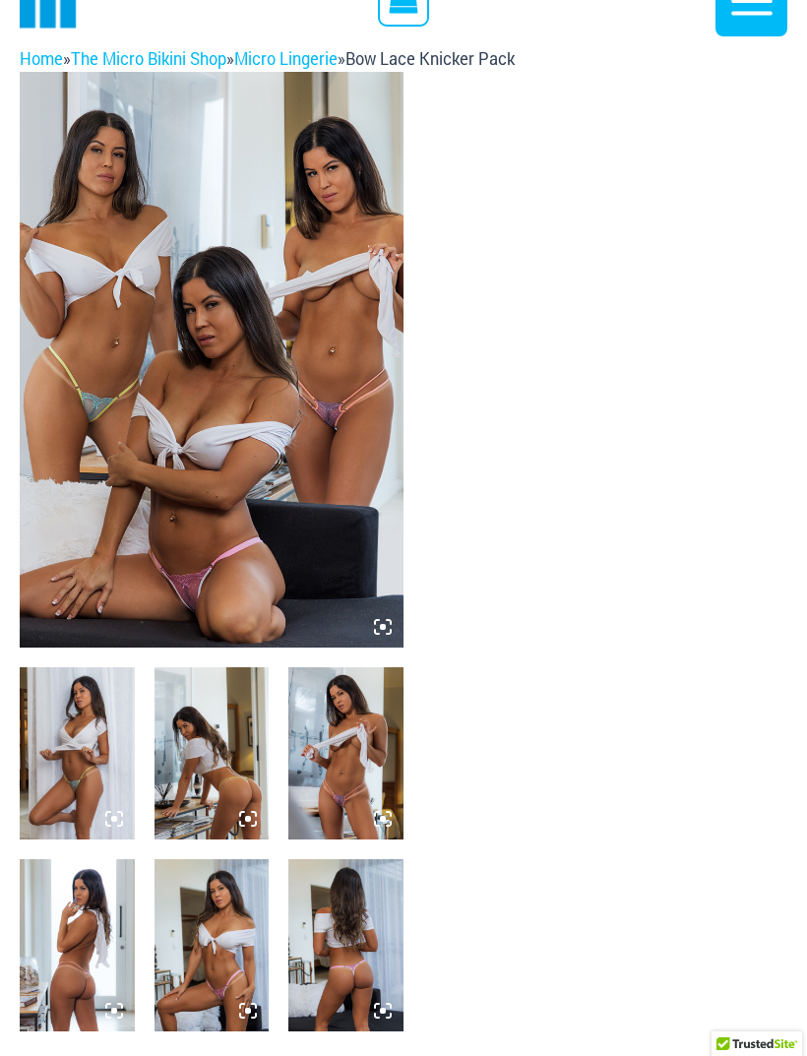
scroll to position [0, 0]
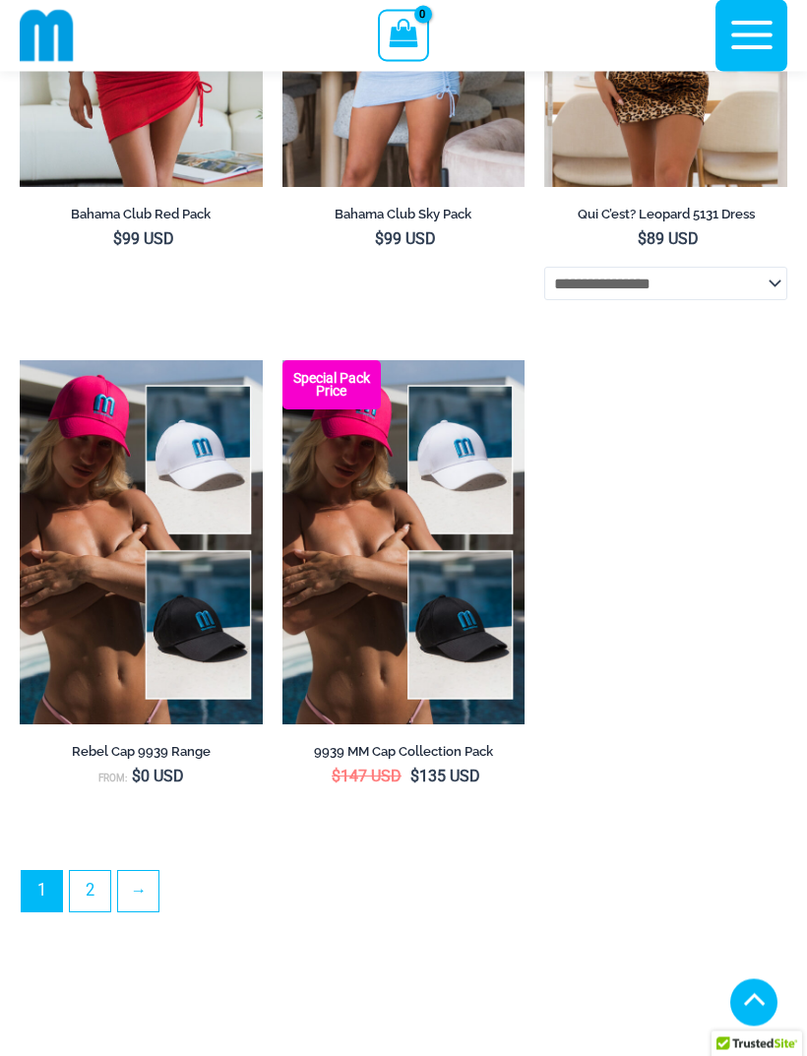
scroll to position [5309, 0]
click at [153, 912] on link "→" at bounding box center [138, 891] width 40 height 40
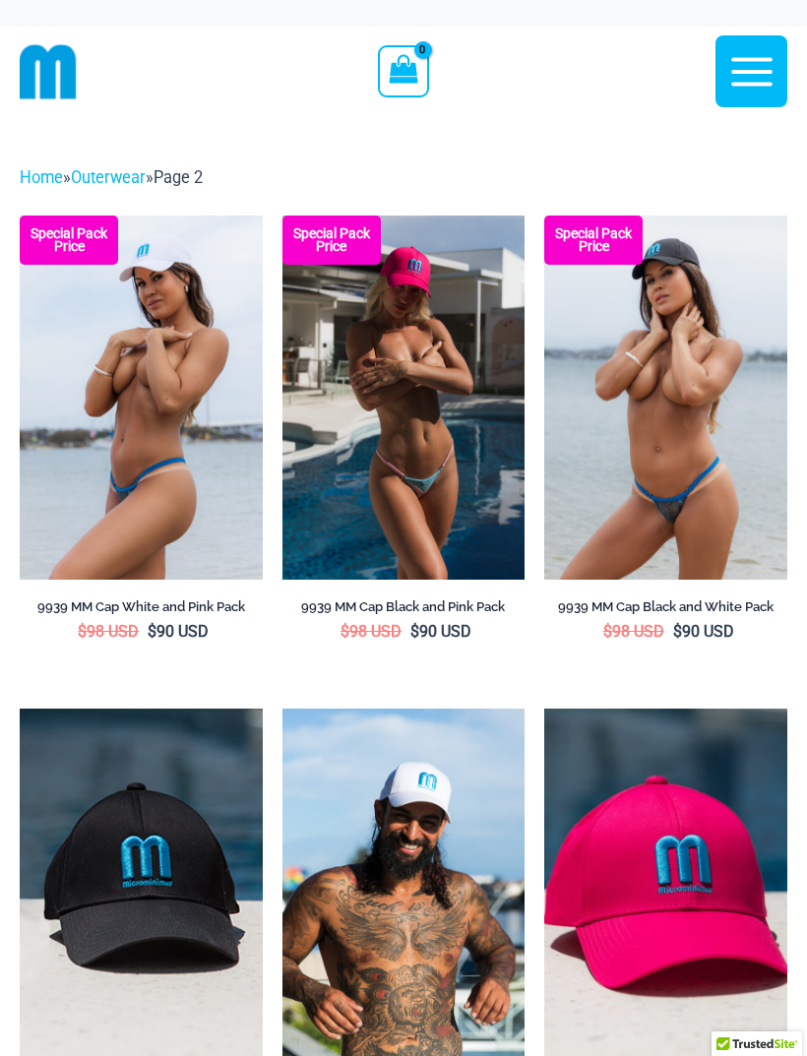
click at [20, 216] on img at bounding box center [20, 216] width 0 height 0
click at [544, 216] on img at bounding box center [544, 216] width 0 height 0
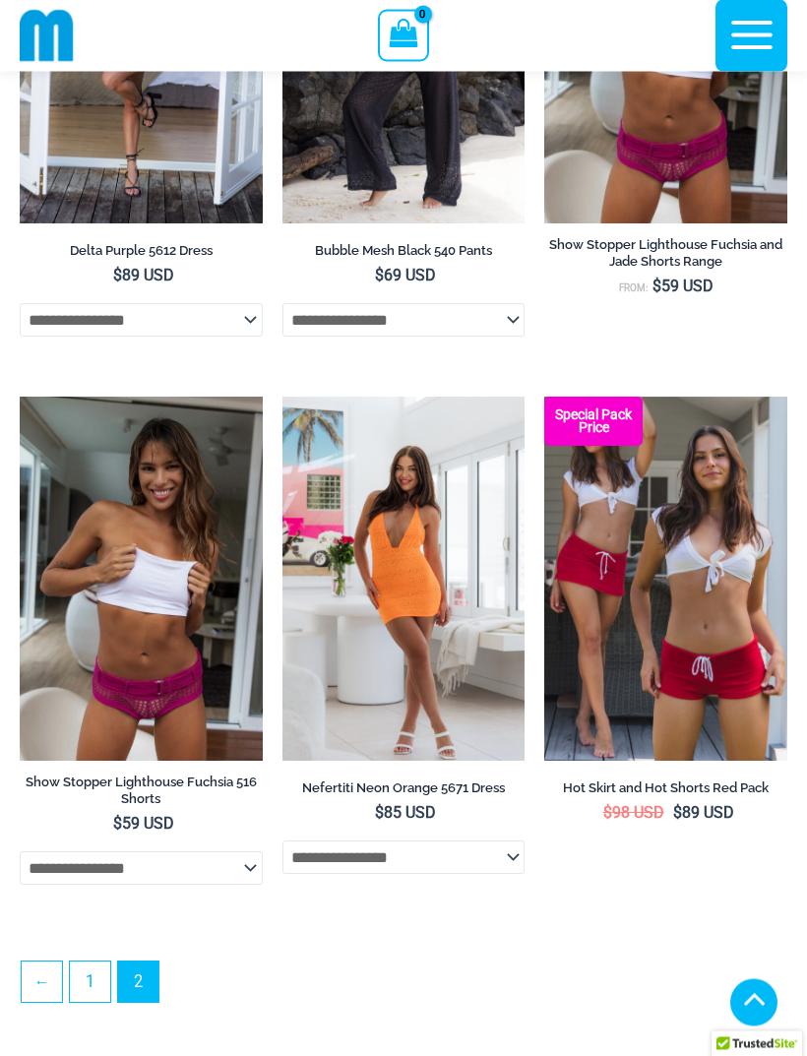
scroll to position [1919, 0]
click at [99, 989] on link "1" at bounding box center [90, 982] width 40 height 40
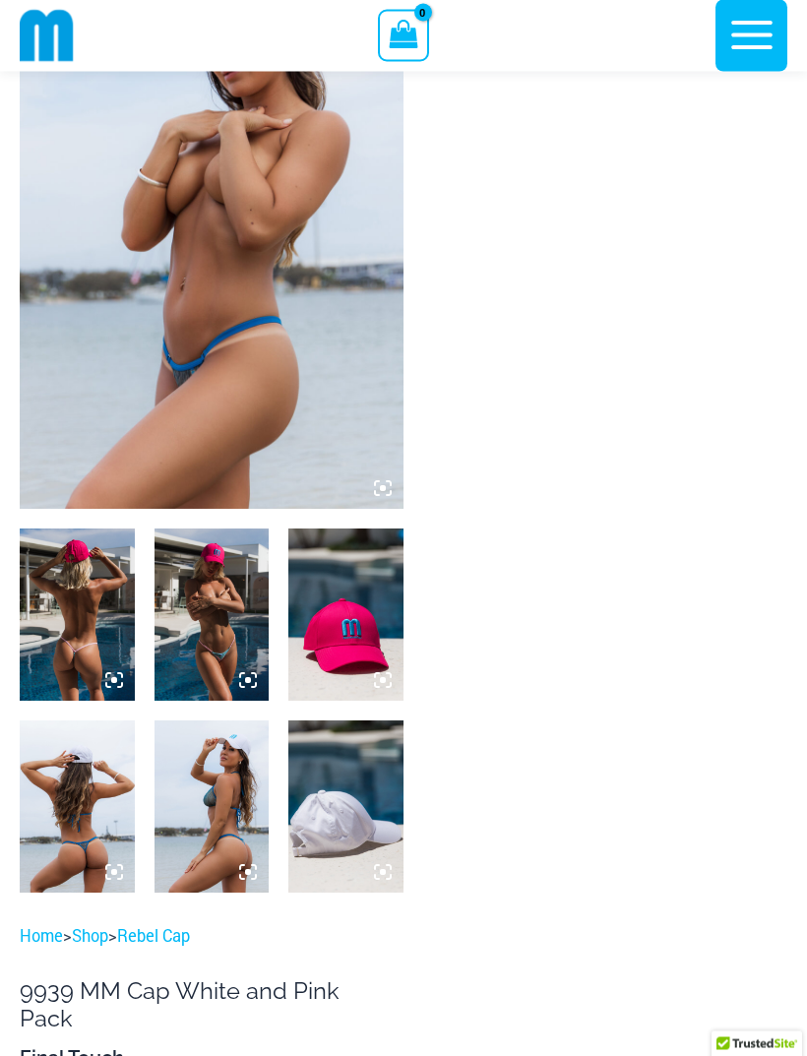
click at [214, 630] on img at bounding box center [212, 616] width 115 height 172
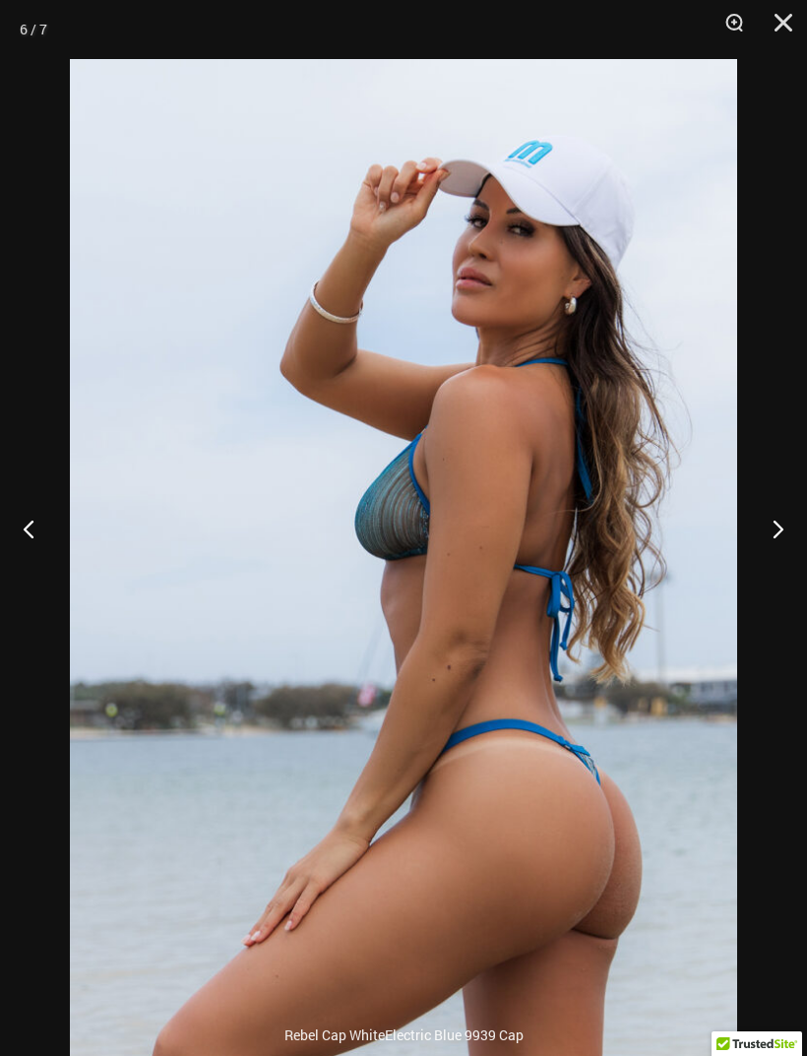
click at [796, 33] on button "Close" at bounding box center [776, 29] width 49 height 59
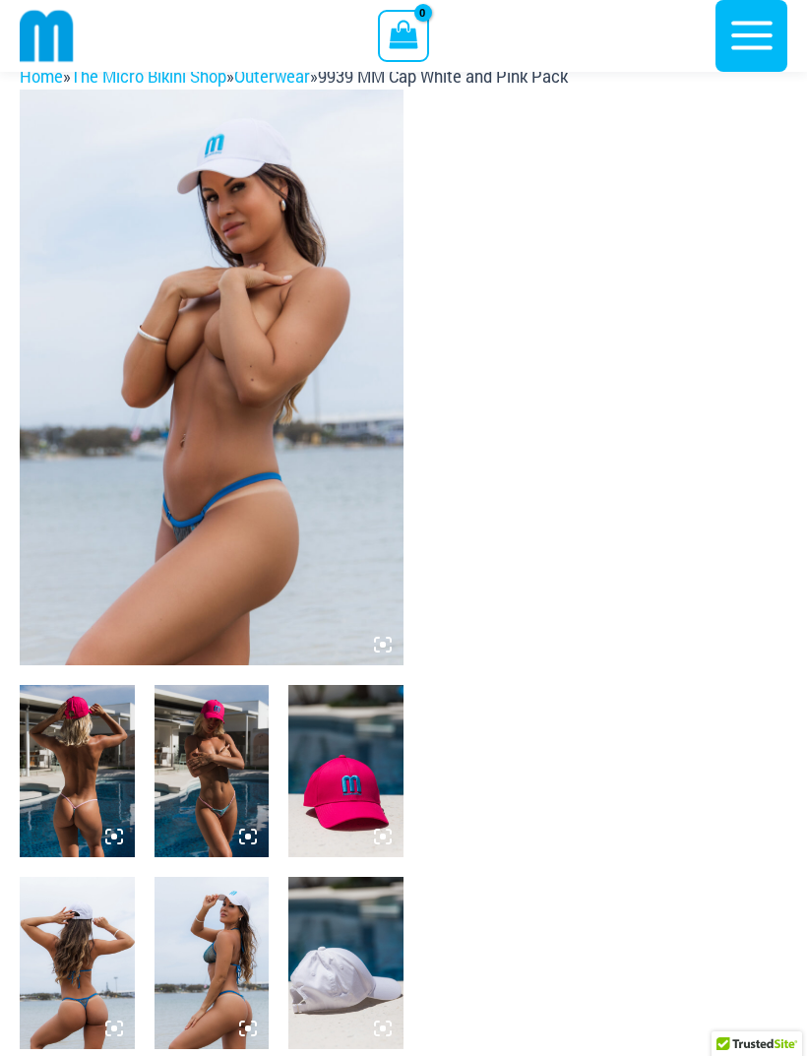
scroll to position [0, 0]
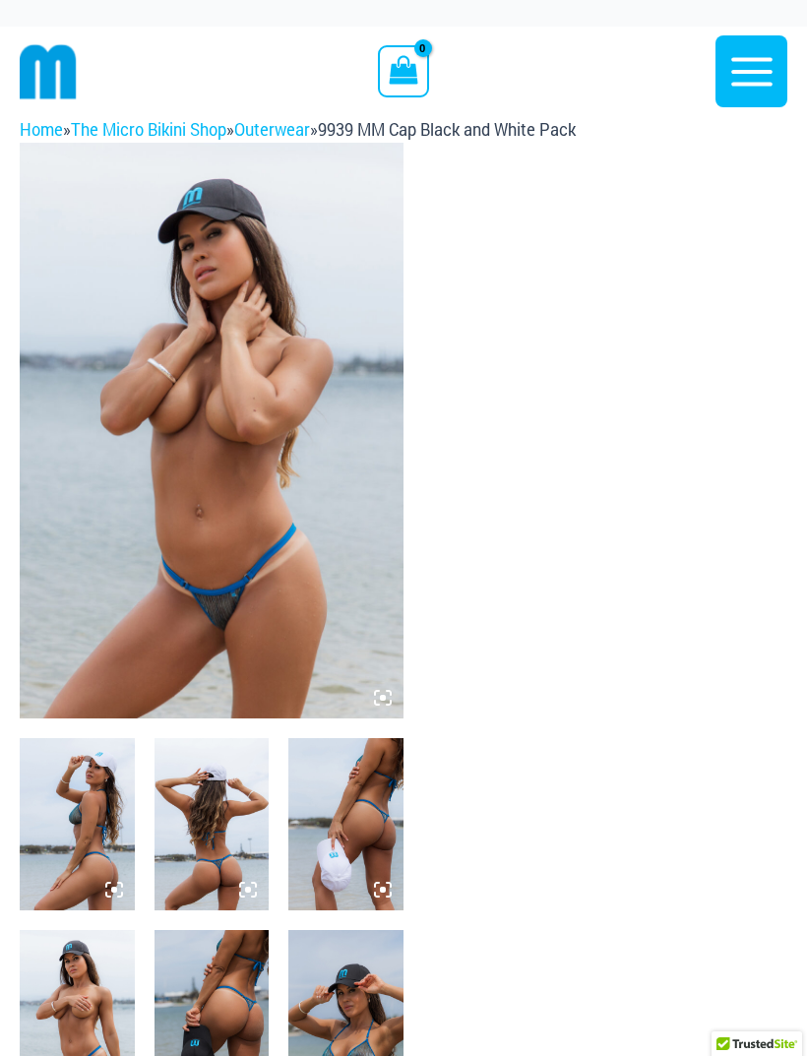
click at [262, 632] on img at bounding box center [212, 431] width 384 height 576
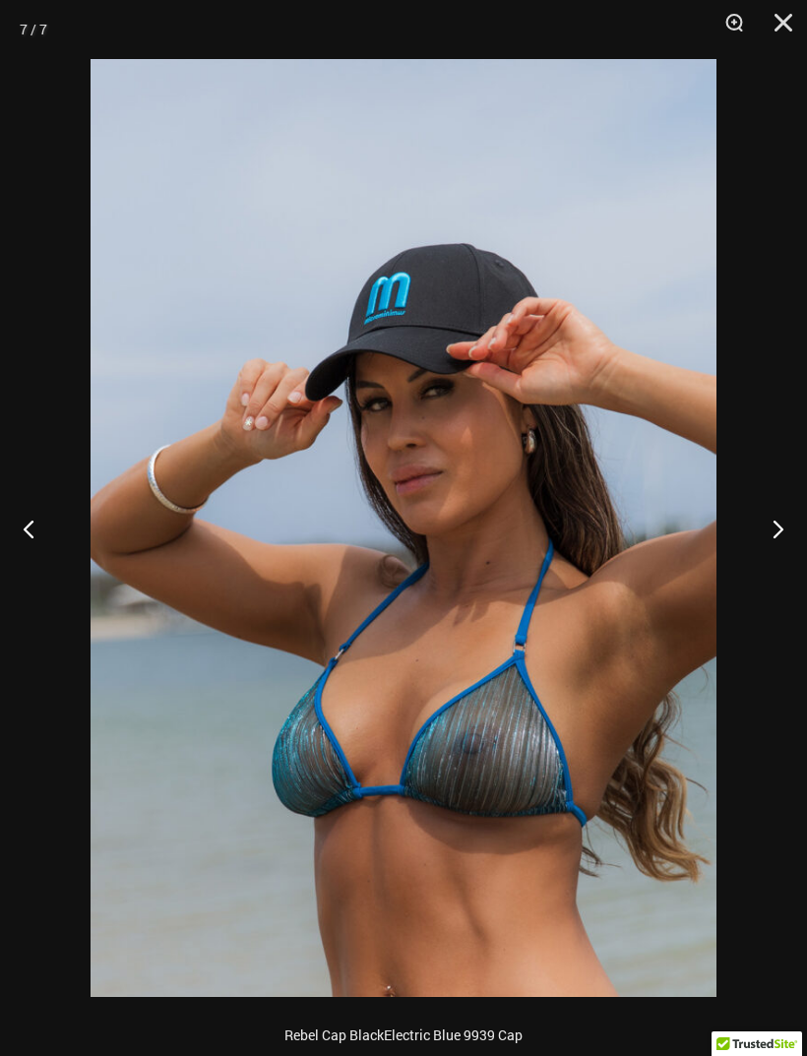
click at [800, 20] on button "Close" at bounding box center [776, 29] width 49 height 59
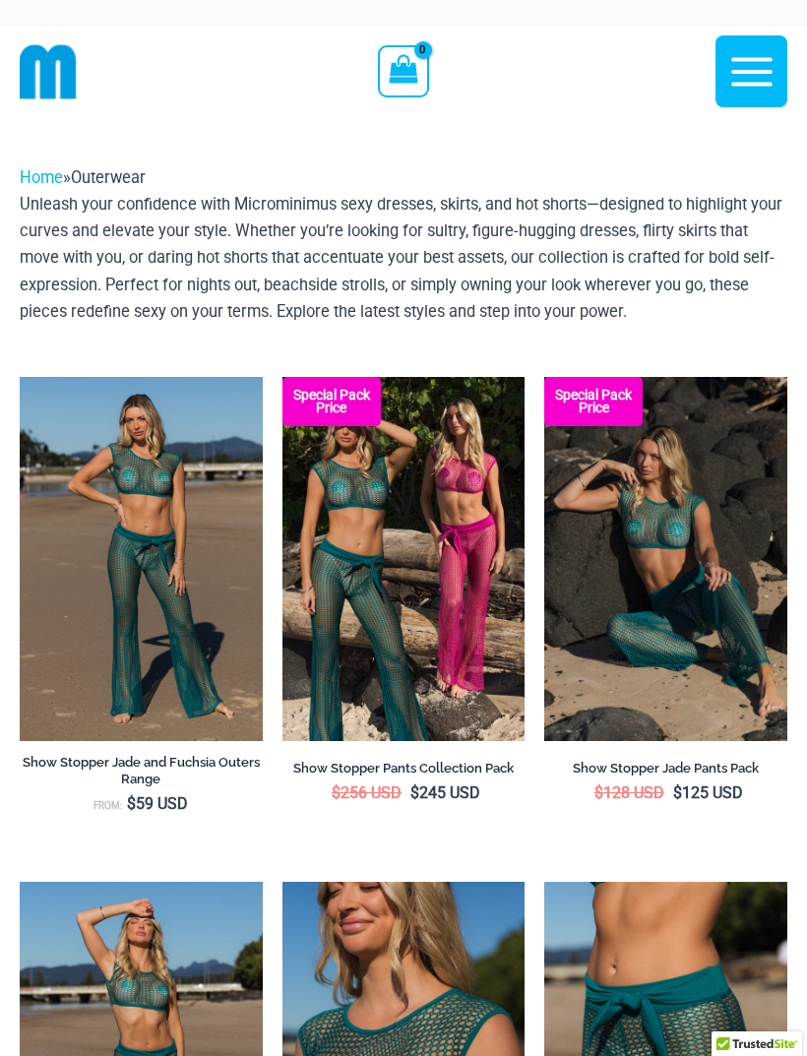
click at [760, 80] on icon "button" at bounding box center [752, 71] width 49 height 49
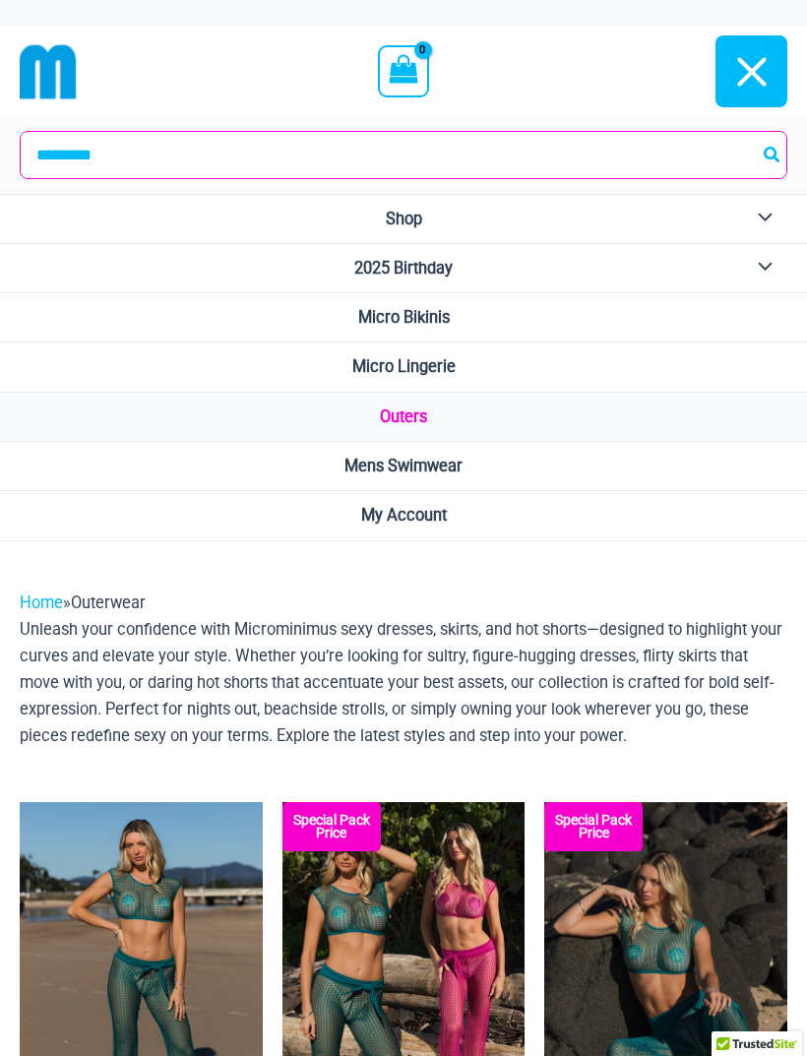
click at [422, 214] on span "Shop" at bounding box center [404, 219] width 36 height 19
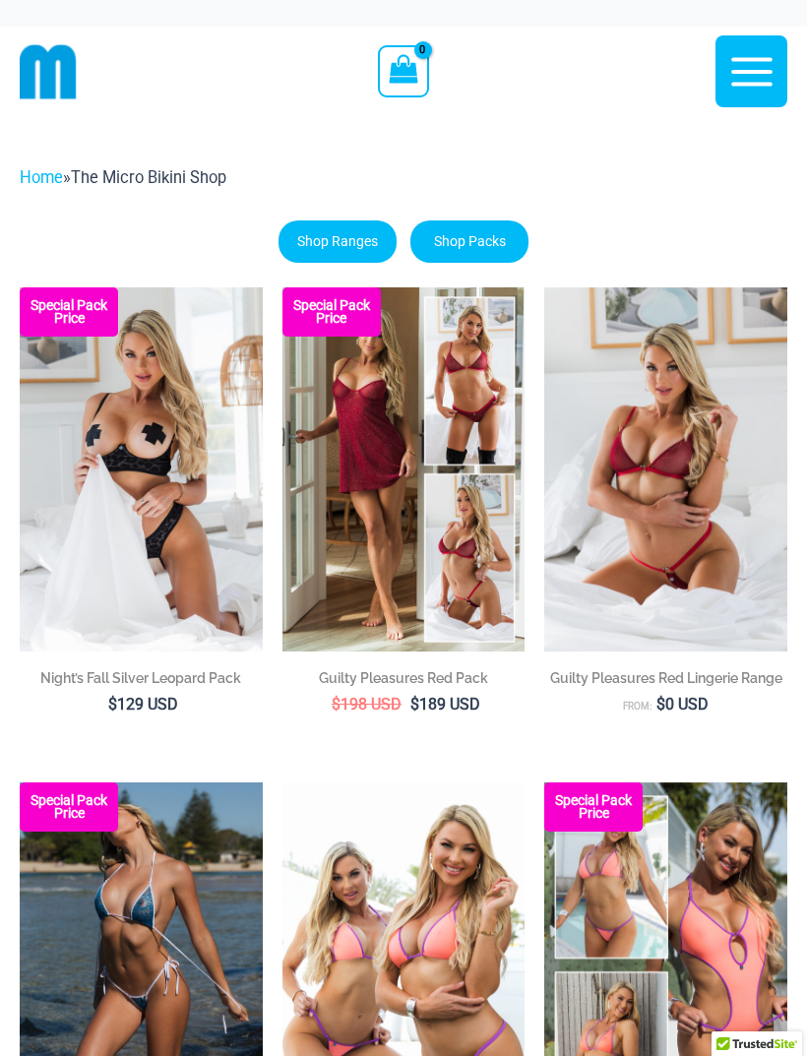
click at [759, 88] on icon "button" at bounding box center [752, 71] width 49 height 49
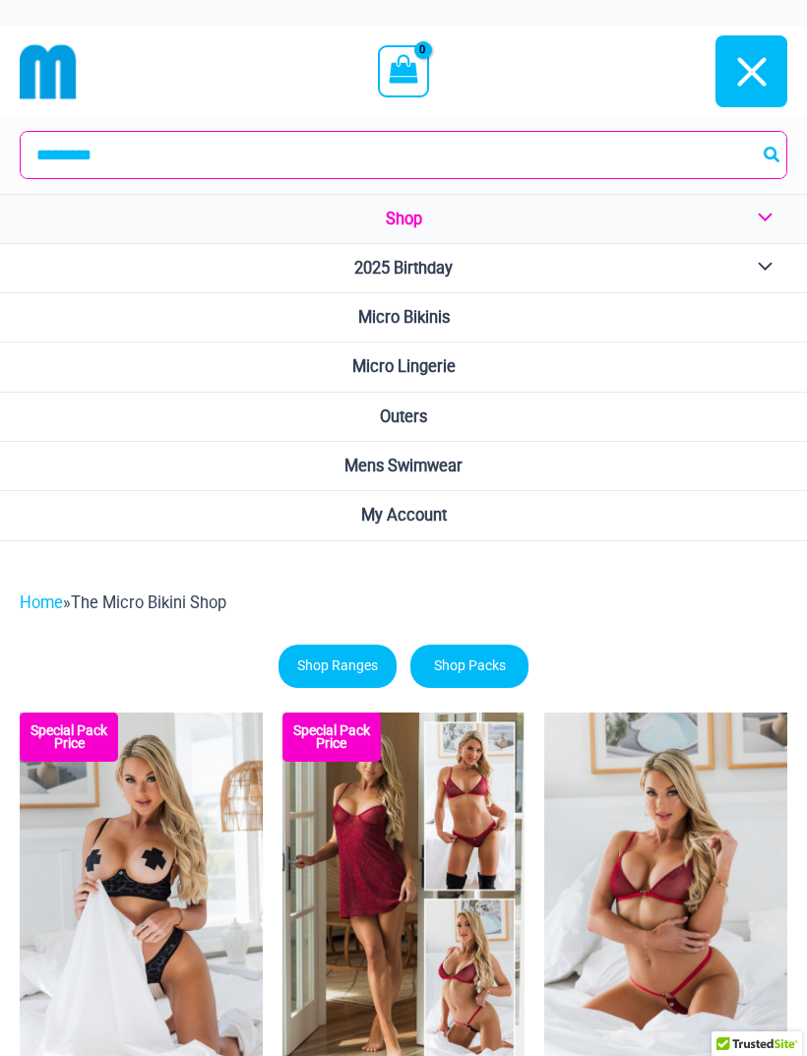
click at [766, 269] on button "Menu Toggle" at bounding box center [760, 268] width 54 height 48
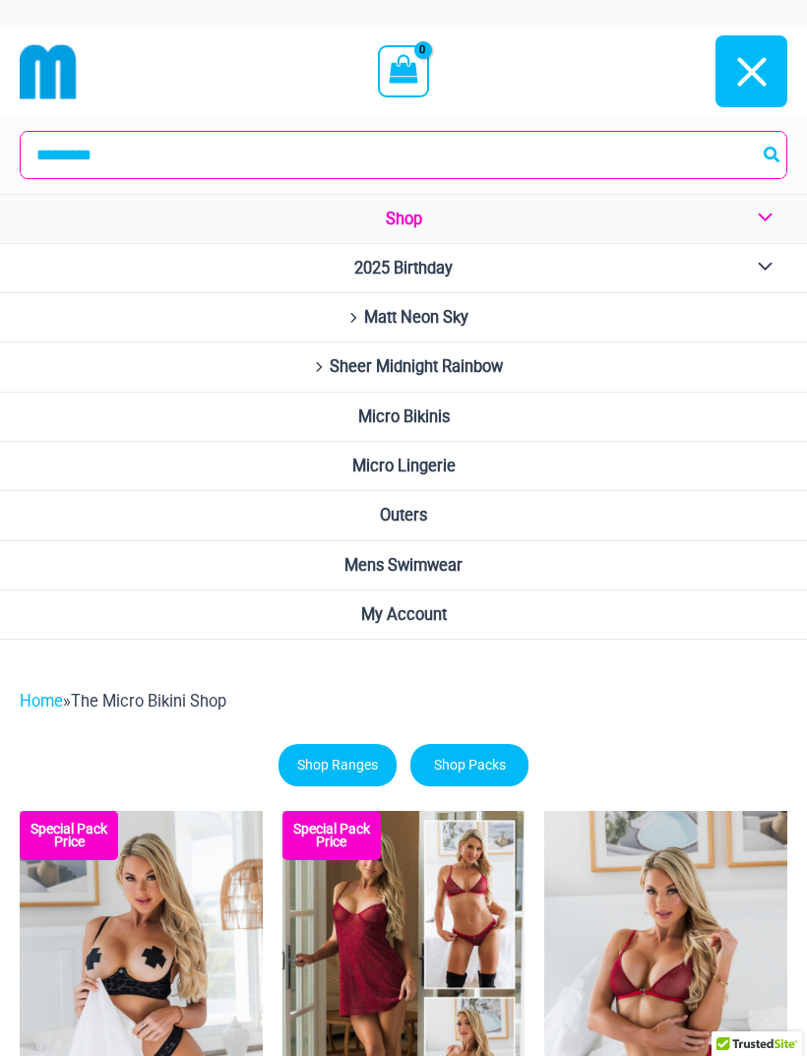
click at [368, 330] on link "Matt Neon Sky" at bounding box center [403, 317] width 807 height 49
click at [319, 364] on link "Sheer Midnight Rainbow" at bounding box center [403, 367] width 807 height 49
click at [66, 57] on img at bounding box center [48, 71] width 57 height 57
